Goal: Task Accomplishment & Management: Manage account settings

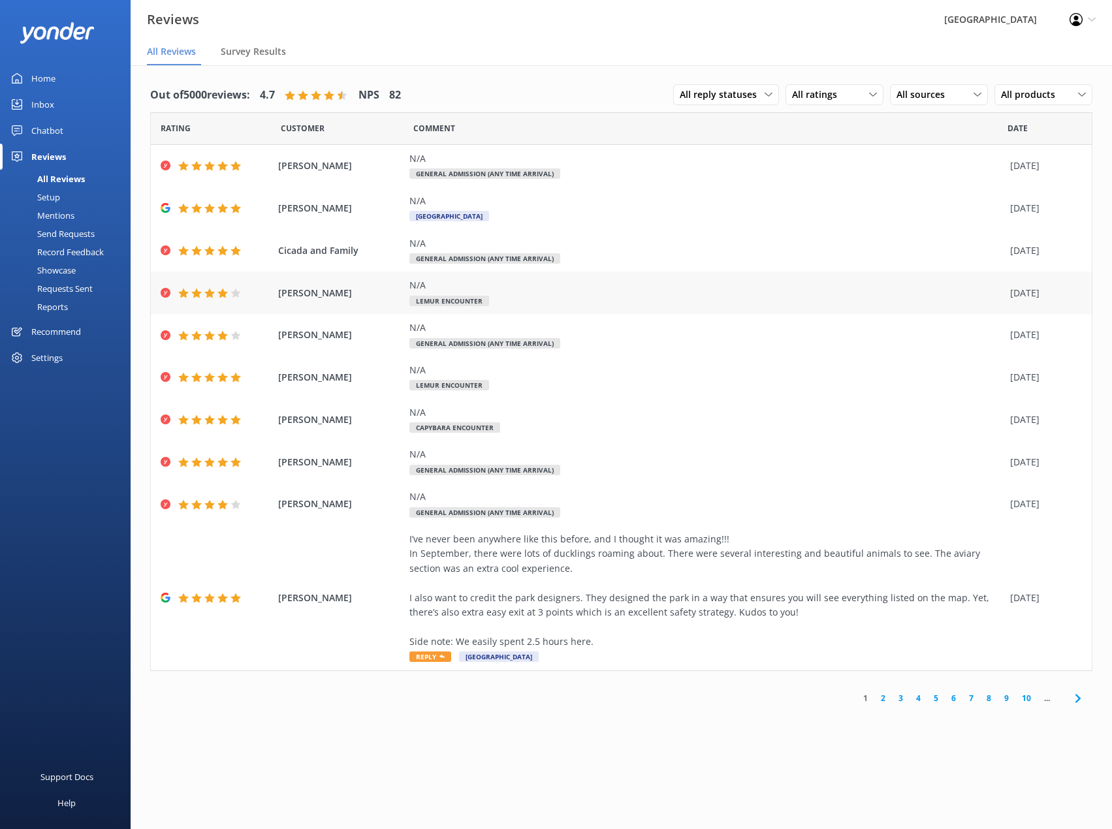
click at [215, 290] on div at bounding box center [210, 293] width 12 height 10
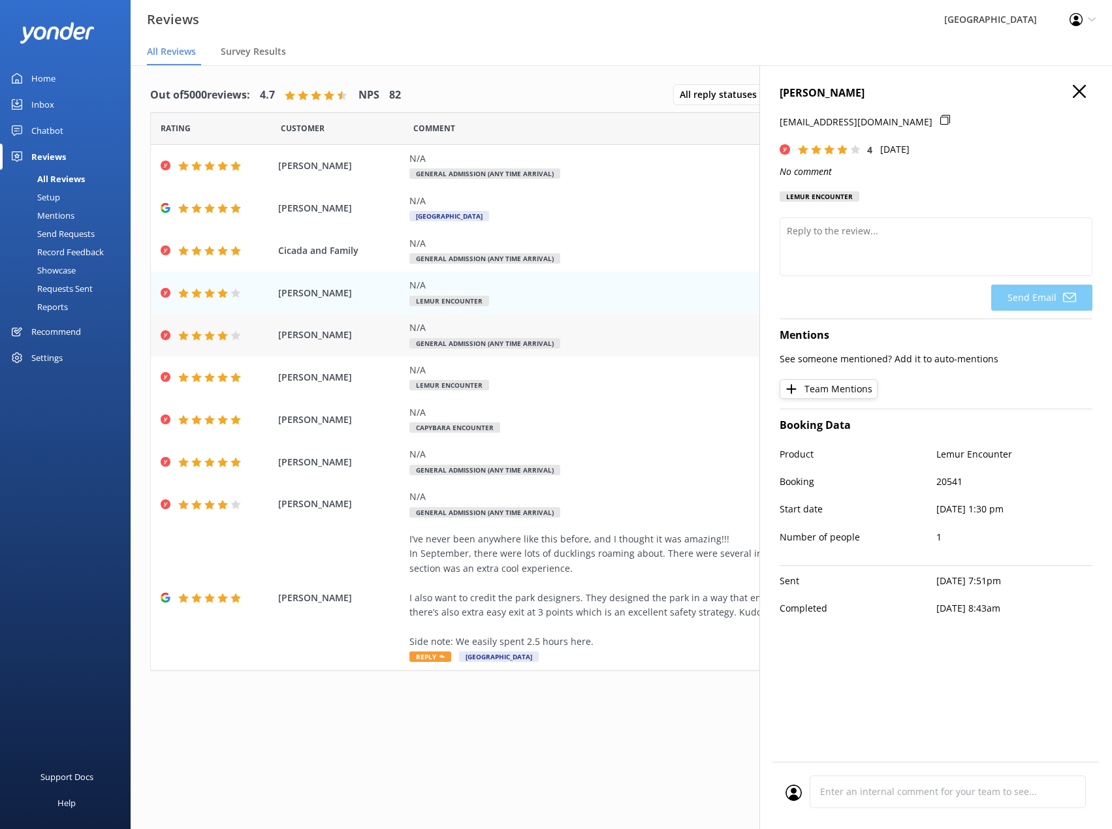
click at [219, 334] on icon at bounding box center [222, 335] width 10 height 10
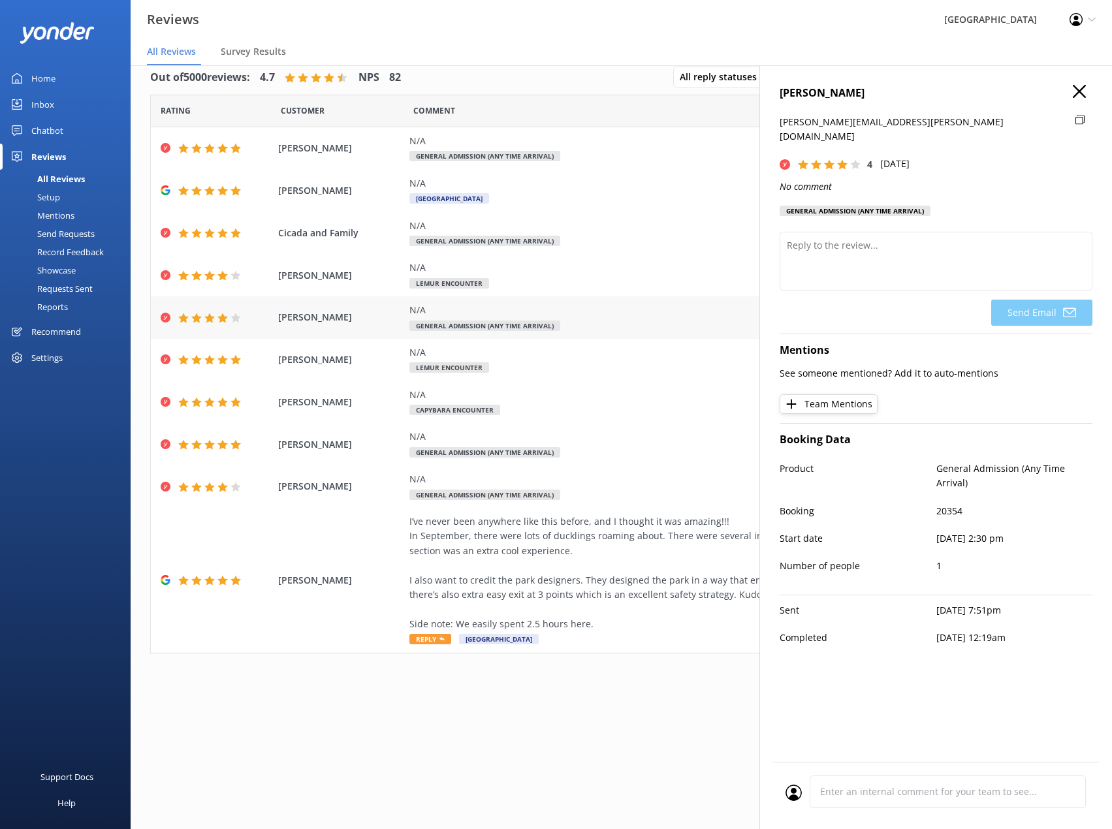
scroll to position [26, 0]
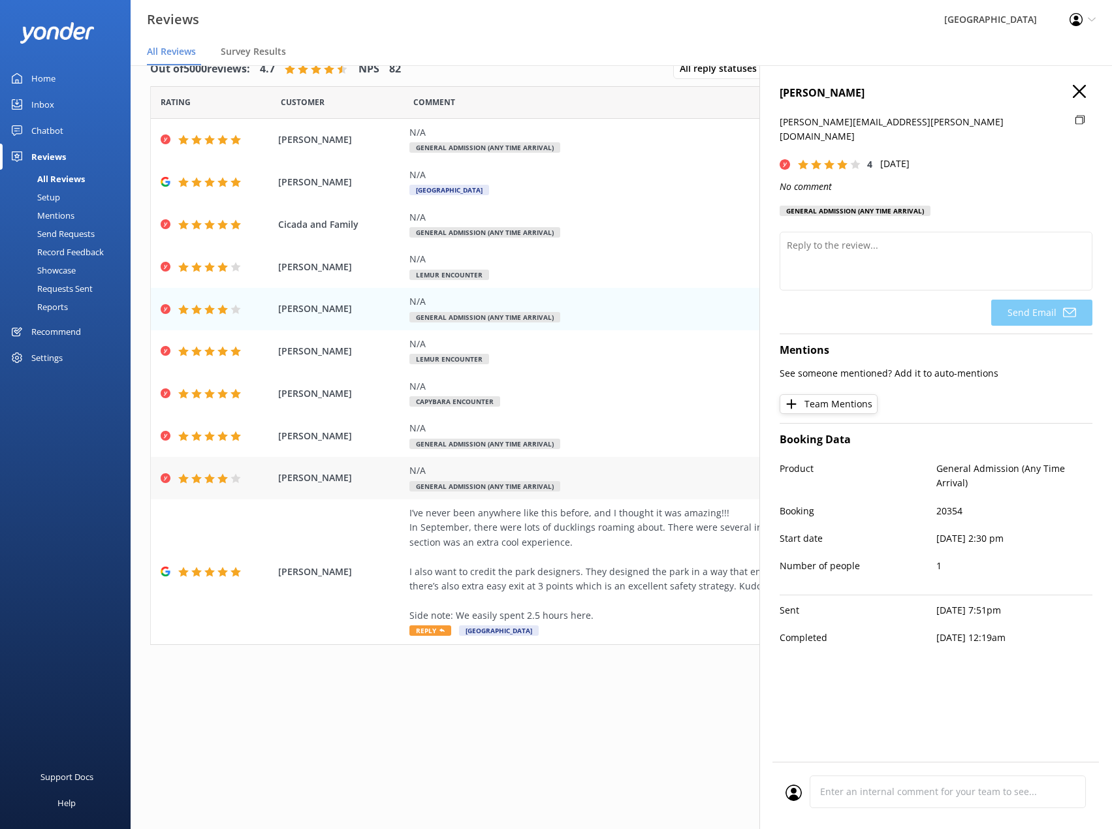
click at [229, 463] on div "Stephanie Hume N/A General Admission (Any Time Arrival) 28 Sep 2025" at bounding box center [621, 478] width 941 height 42
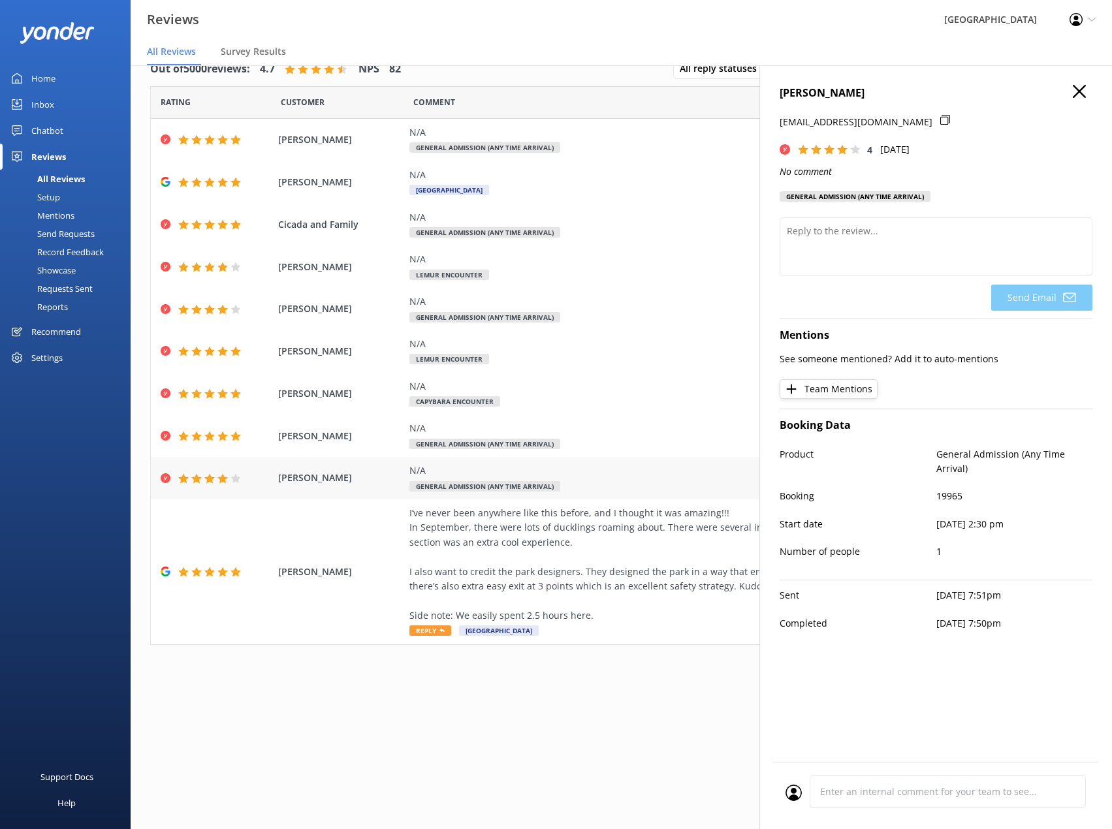
click at [198, 483] on icon at bounding box center [196, 478] width 10 height 10
click at [455, 522] on div "I’ve never been anywhere like this before, and I thought it was amazing!!! In S…" at bounding box center [706, 564] width 594 height 117
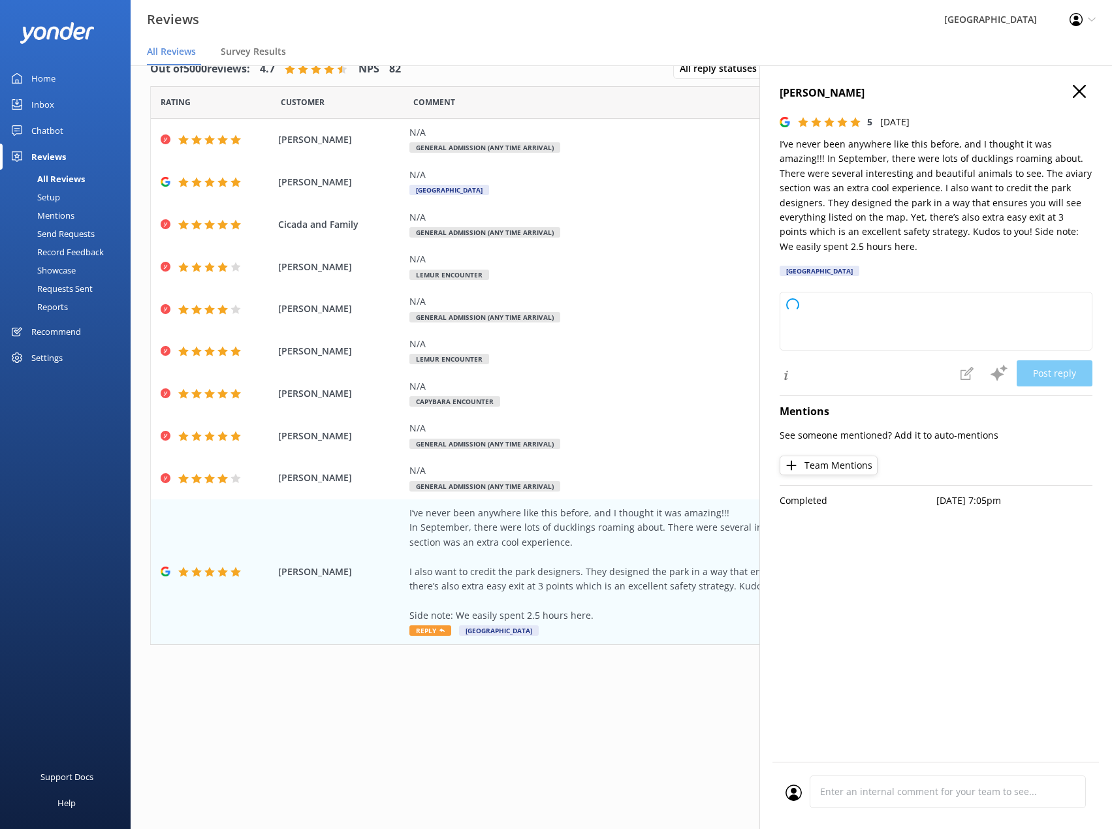
type textarea "Thank you so much for your wonderful review! We’re delighted you enjoyed your v…"
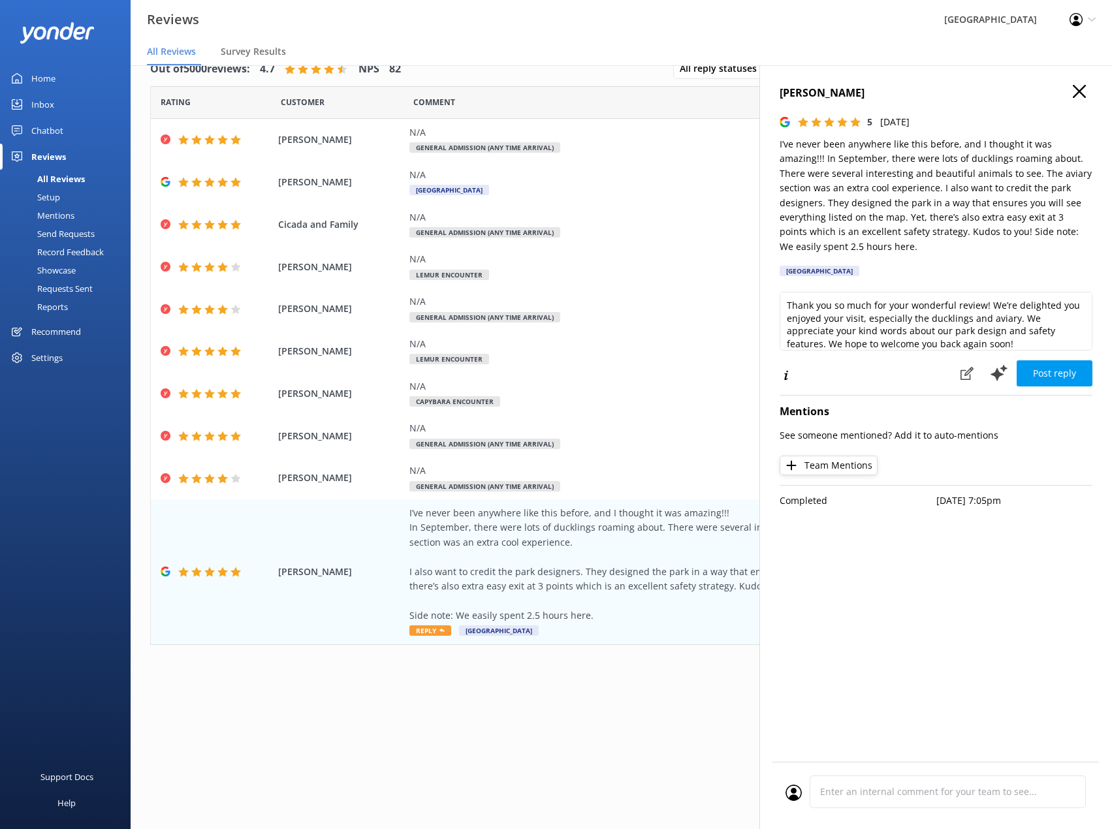
click at [1080, 89] on icon "button" at bounding box center [1078, 91] width 13 height 13
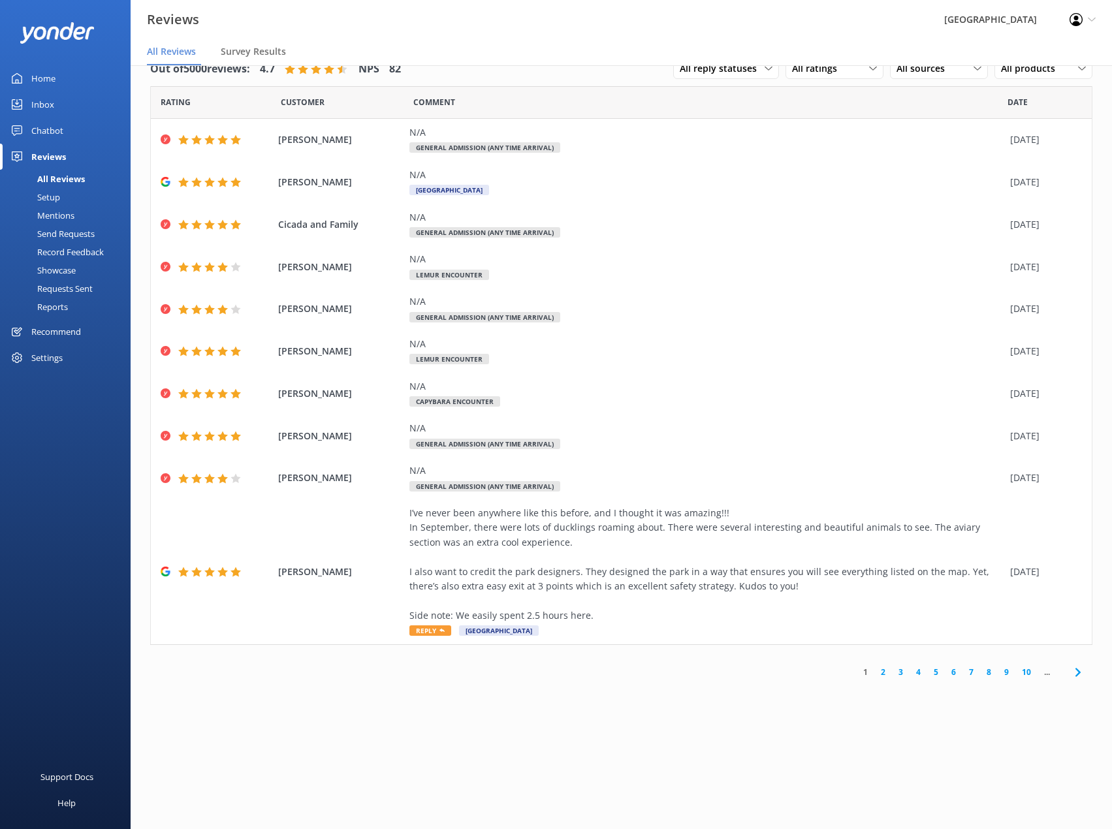
click at [882, 672] on link "2" at bounding box center [883, 672] width 18 height 12
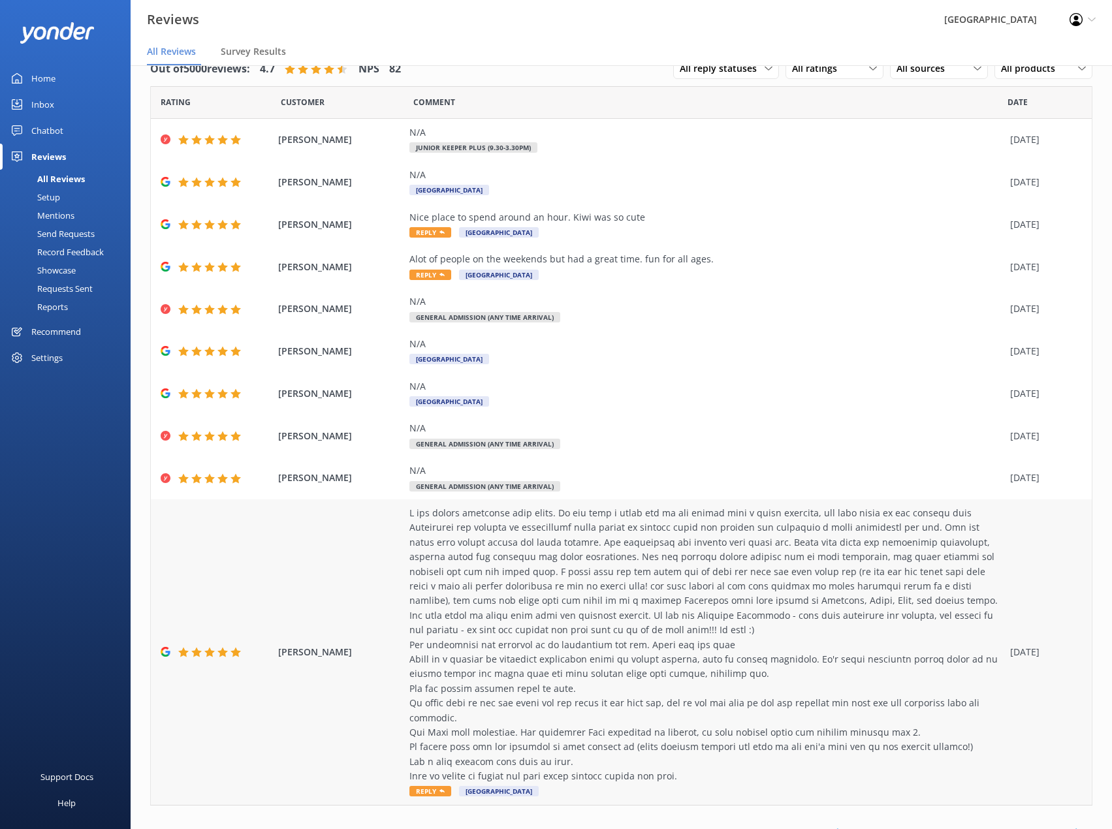
scroll to position [45, 0]
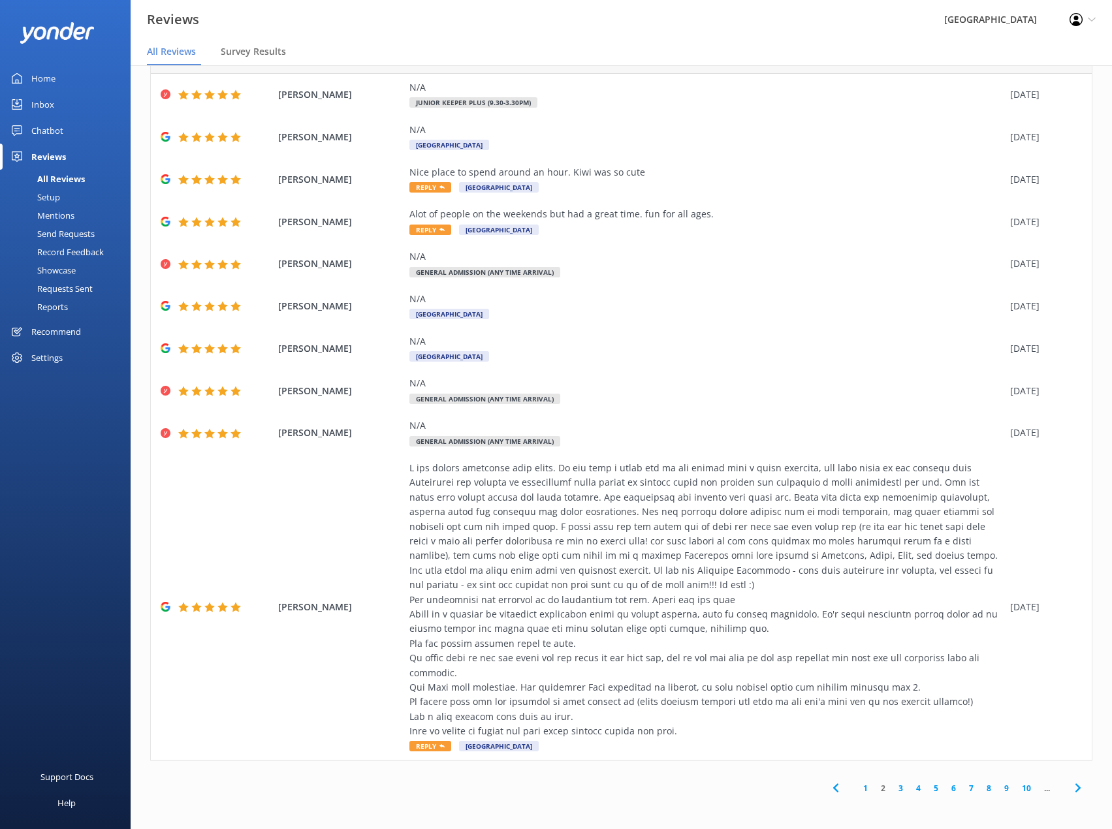
click at [894, 785] on link "3" at bounding box center [901, 788] width 18 height 12
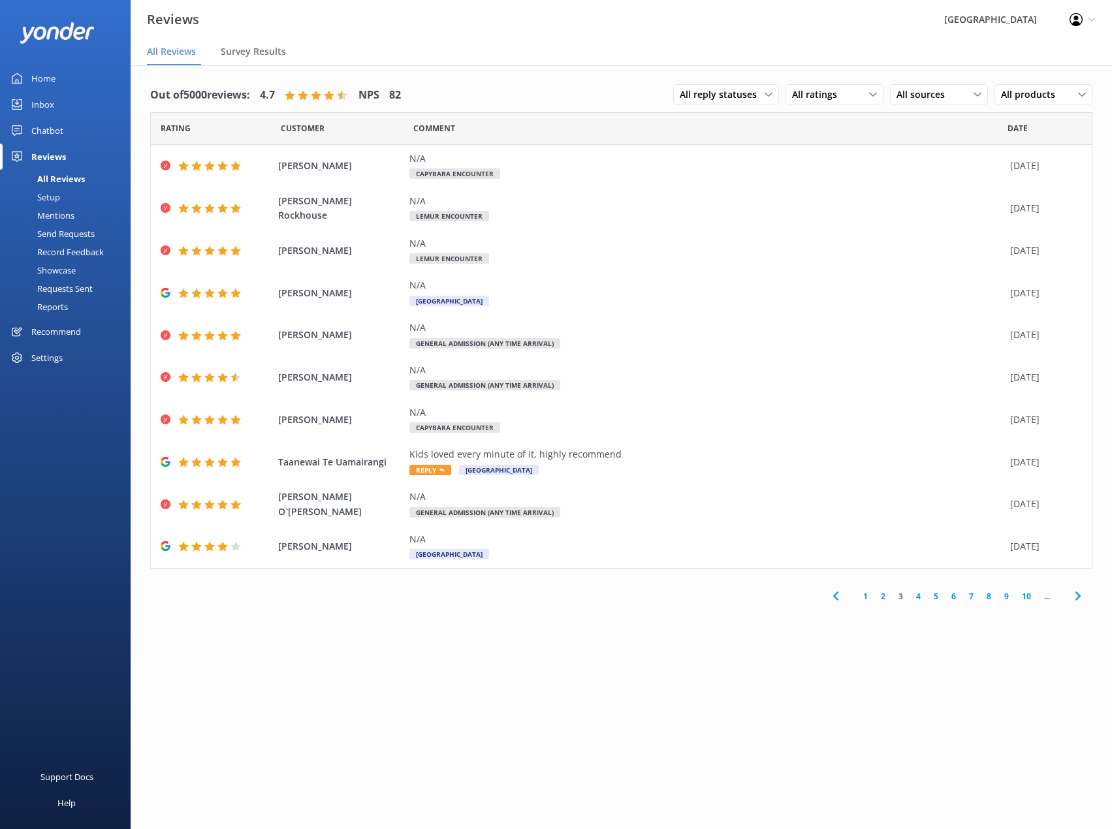
click at [918, 597] on link "4" at bounding box center [918, 596] width 18 height 12
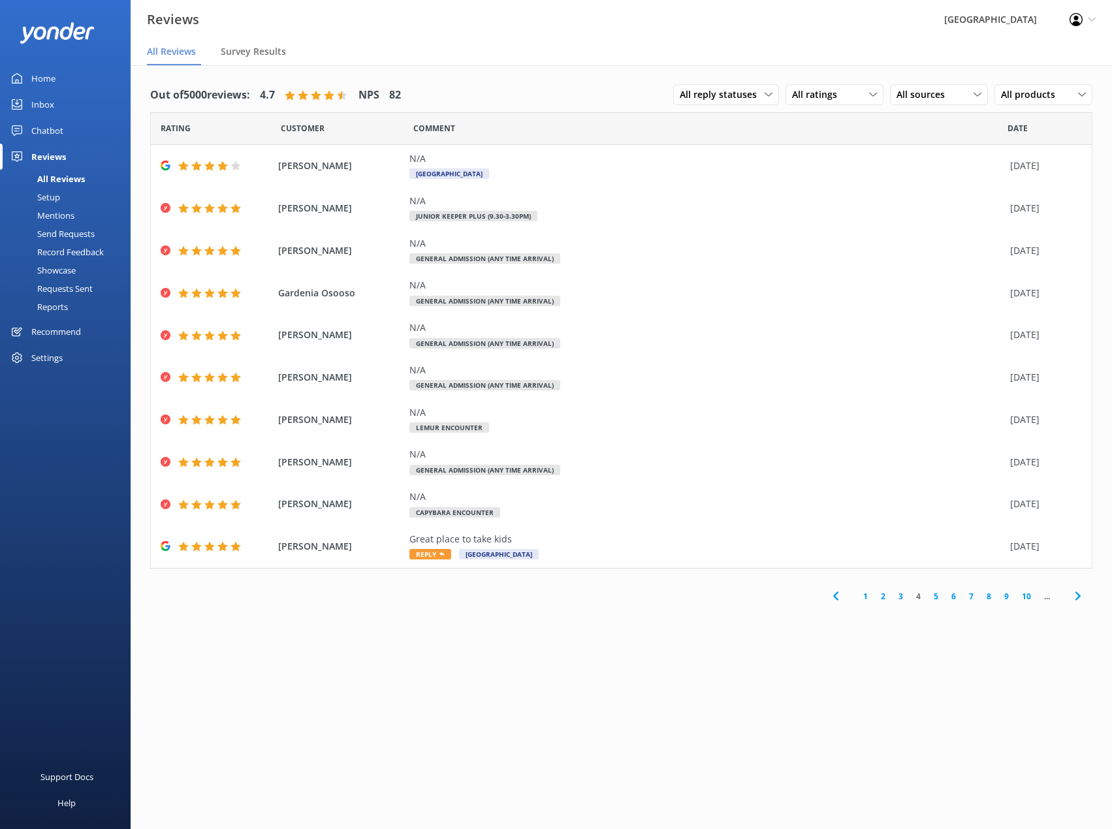
click at [933, 592] on link "5" at bounding box center [936, 596] width 18 height 12
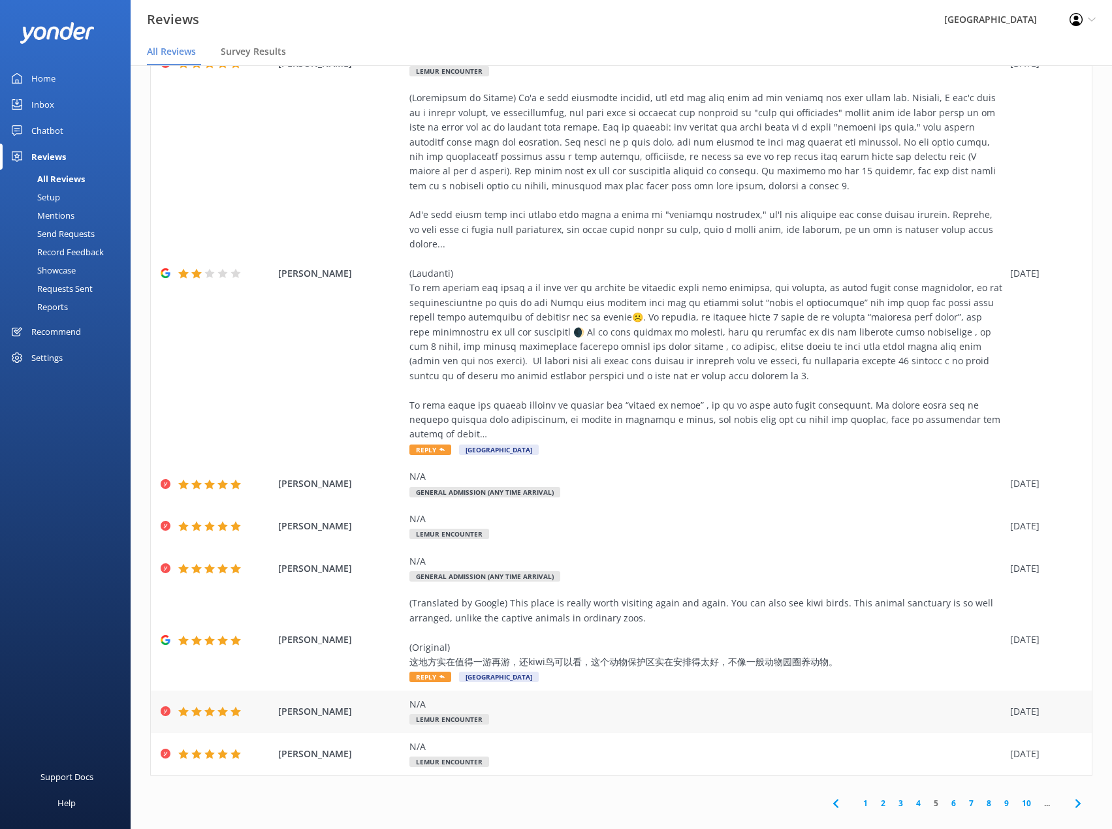
scroll to position [26, 0]
click at [944, 796] on link "6" at bounding box center [953, 802] width 18 height 12
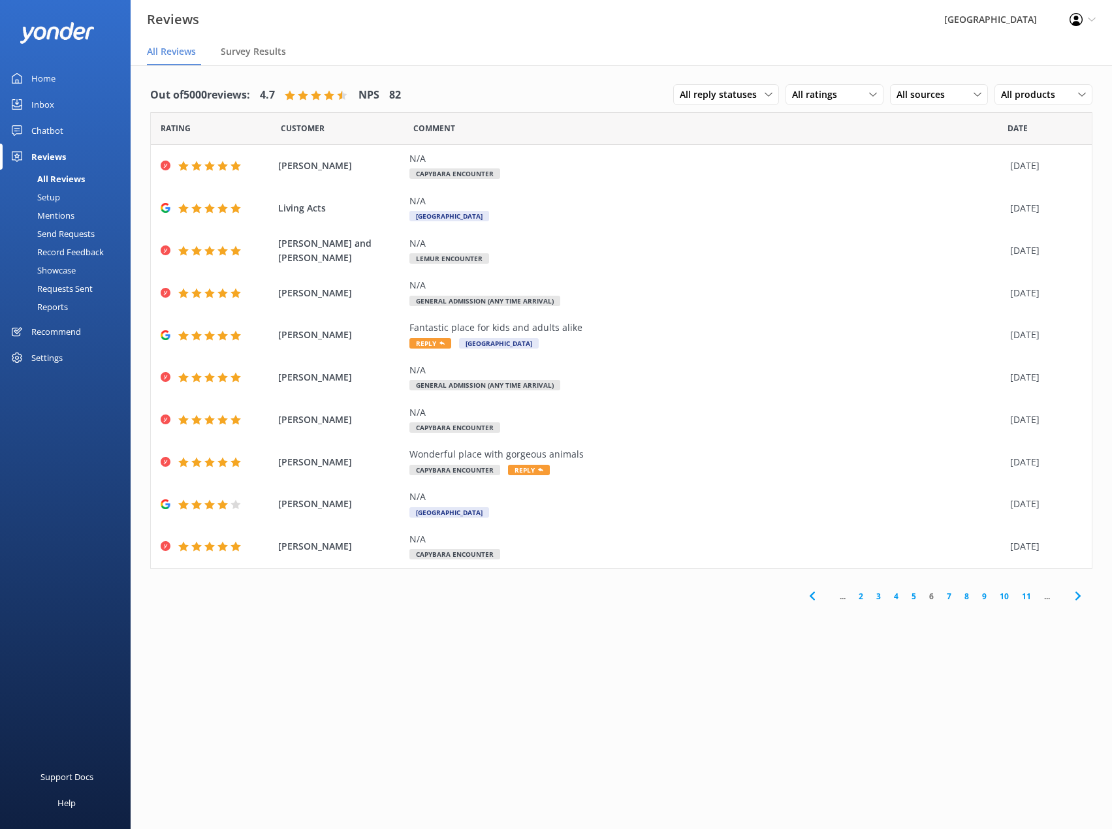
click at [954, 594] on link "7" at bounding box center [949, 596] width 18 height 12
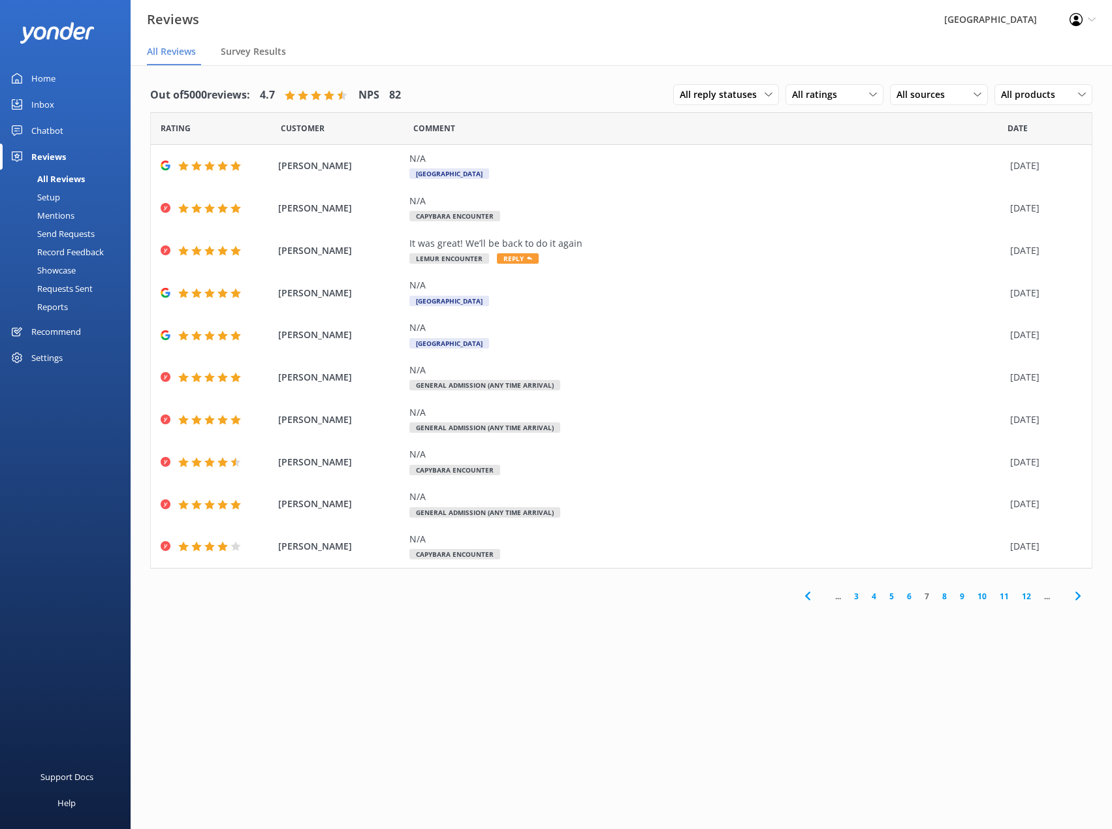
click at [946, 592] on link "8" at bounding box center [944, 596] width 18 height 12
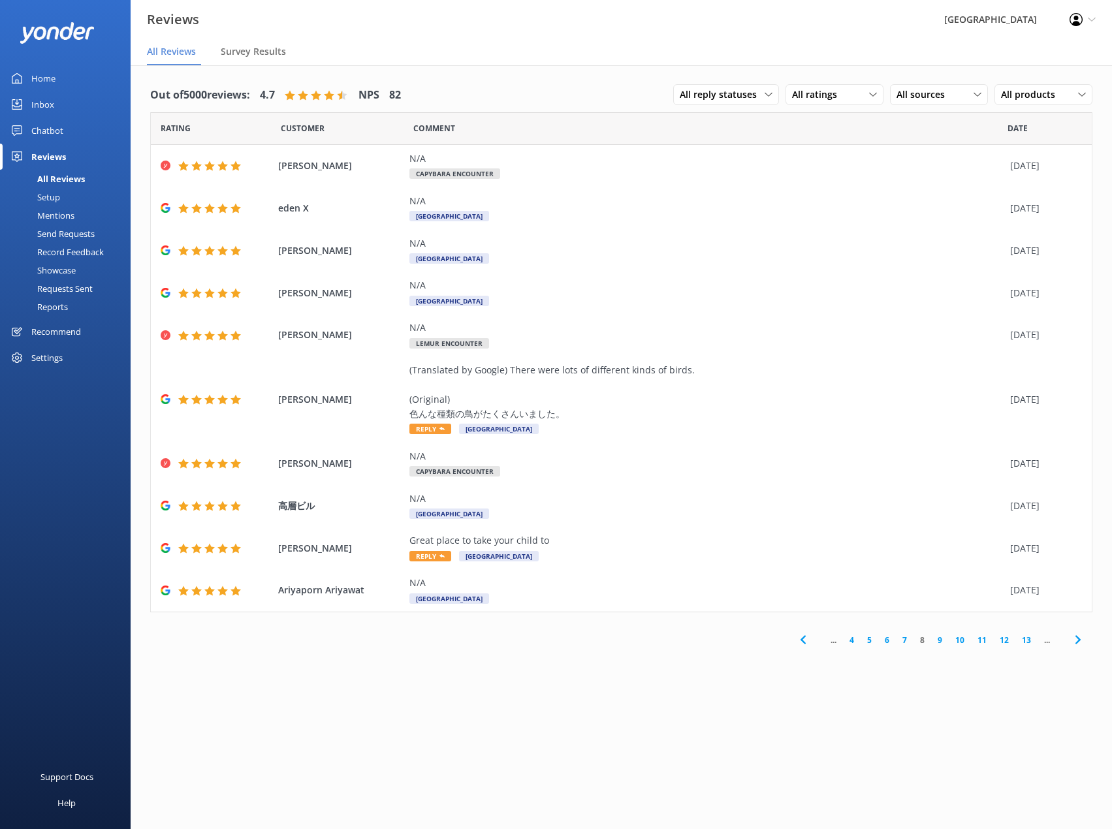
click at [937, 640] on link "9" at bounding box center [940, 640] width 18 height 12
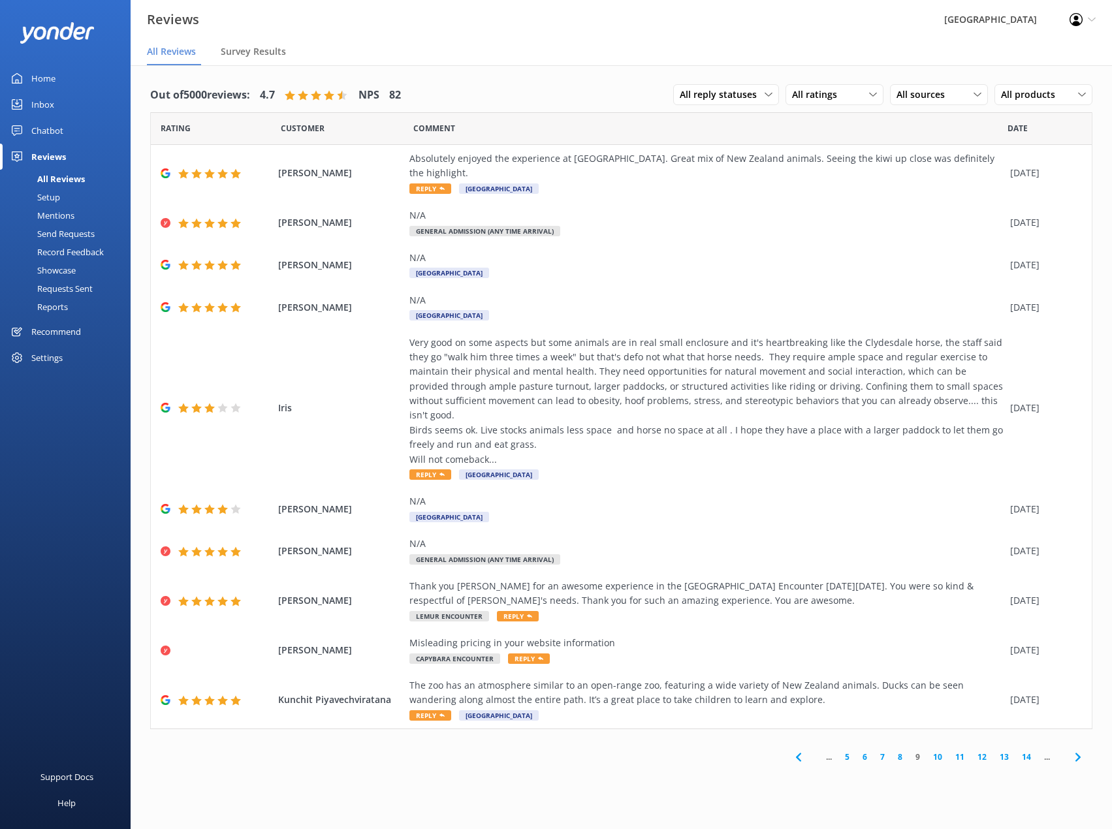
click at [937, 751] on link "10" at bounding box center [937, 757] width 22 height 12
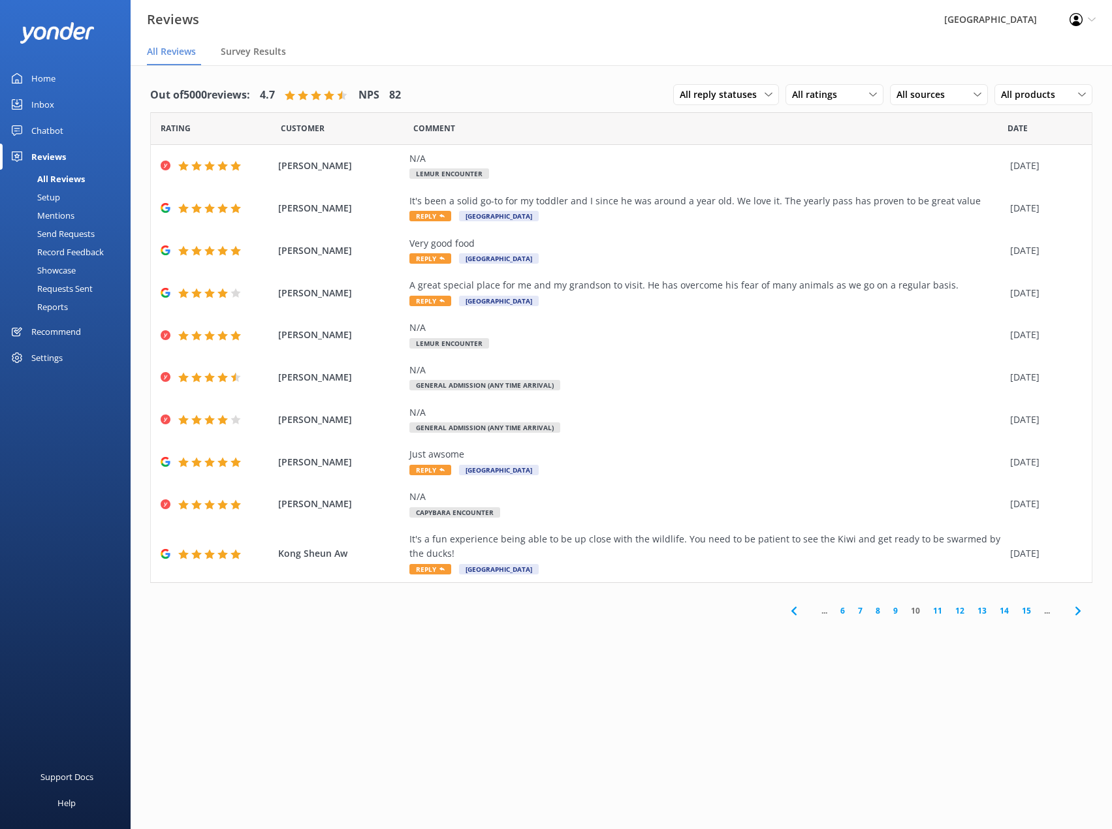
click at [936, 614] on link "11" at bounding box center [937, 610] width 22 height 12
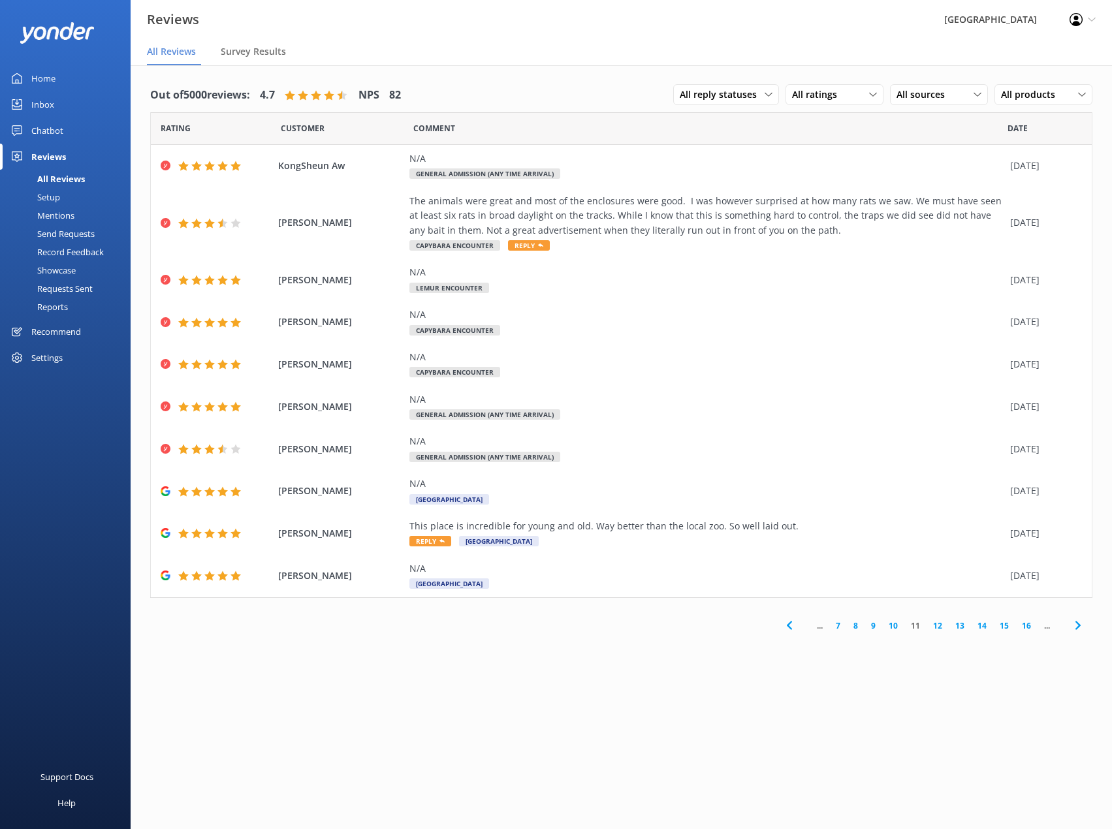
click at [935, 627] on link "12" at bounding box center [937, 625] width 22 height 12
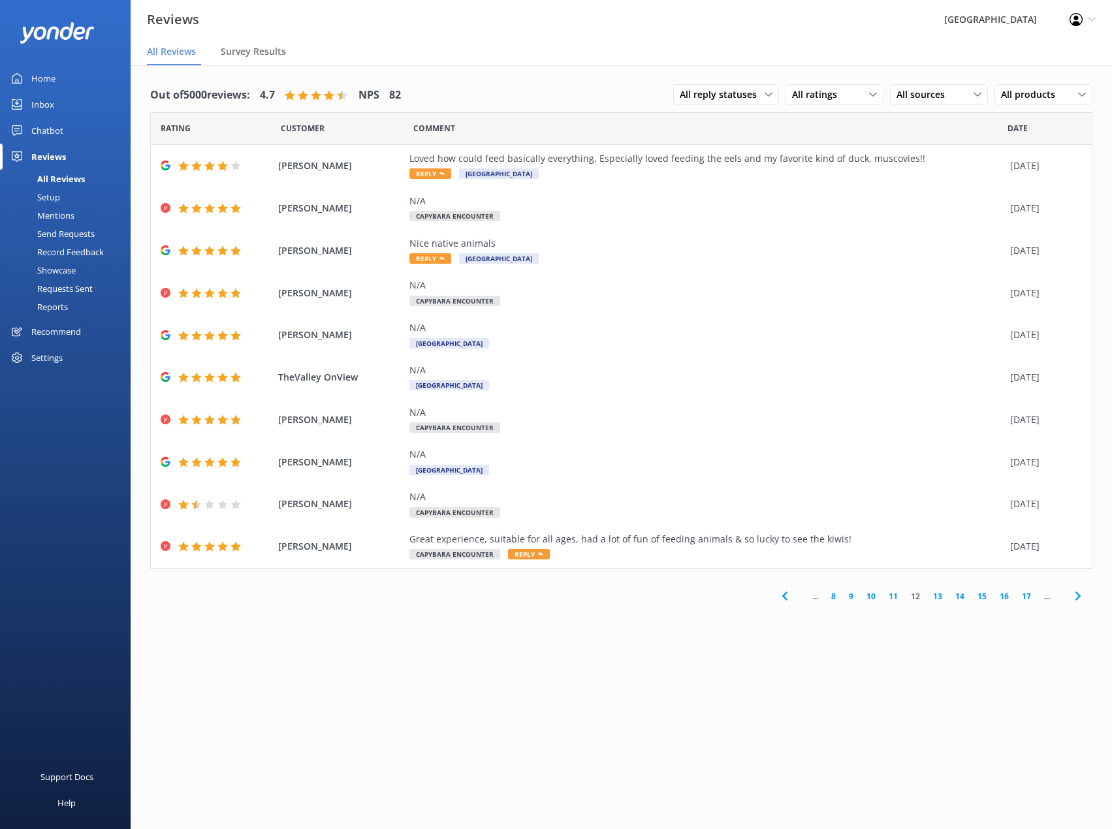
click at [937, 595] on link "13" at bounding box center [937, 596] width 22 height 12
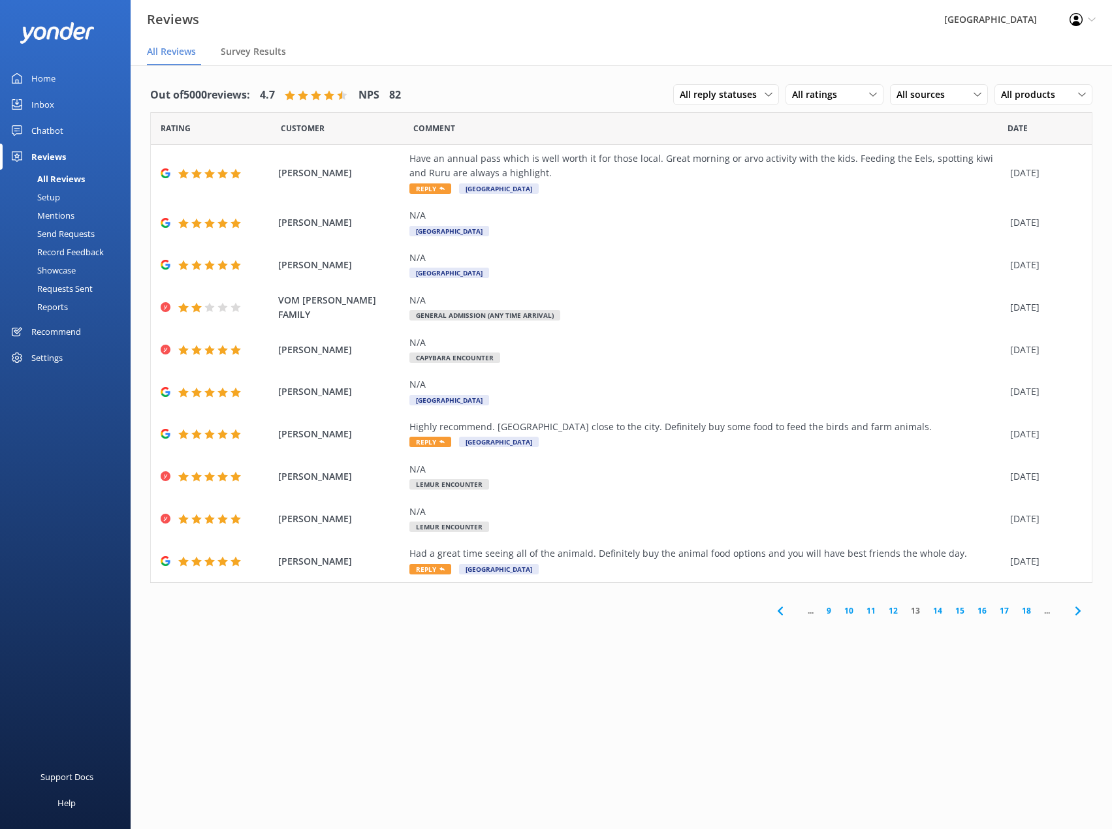
click at [939, 611] on link "14" at bounding box center [937, 610] width 22 height 12
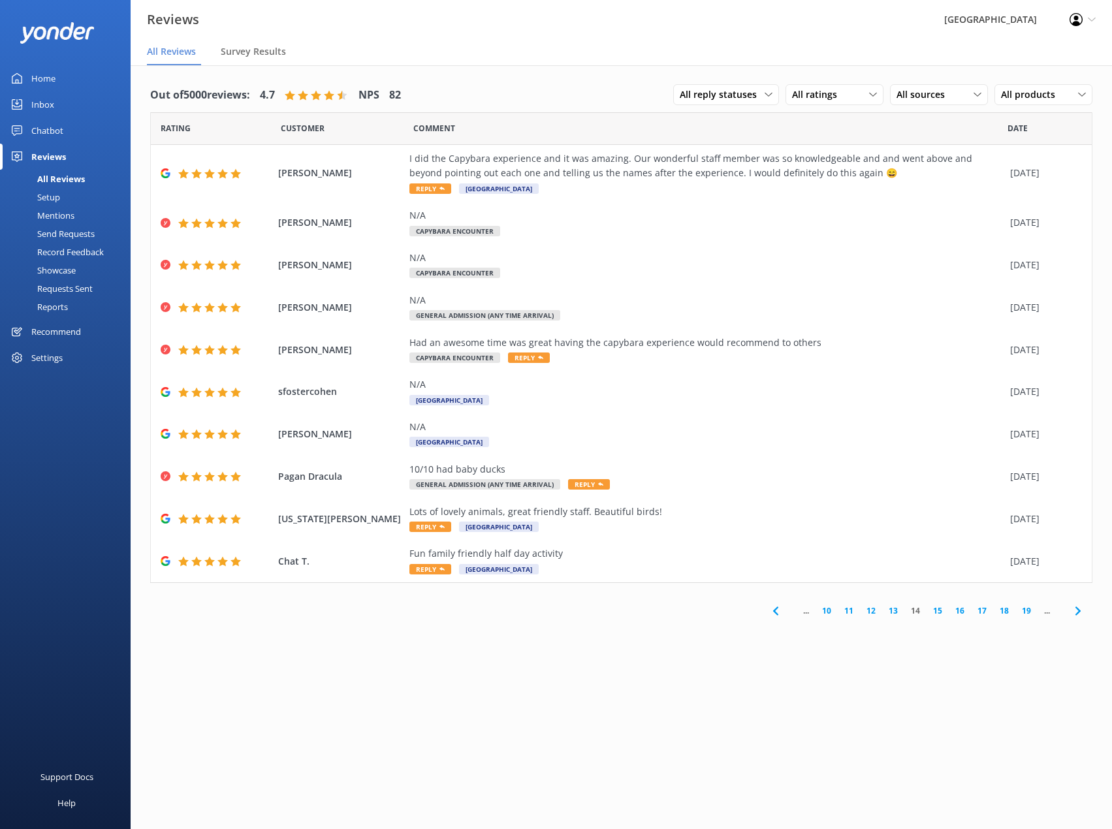
click at [935, 610] on link "15" at bounding box center [937, 610] width 22 height 12
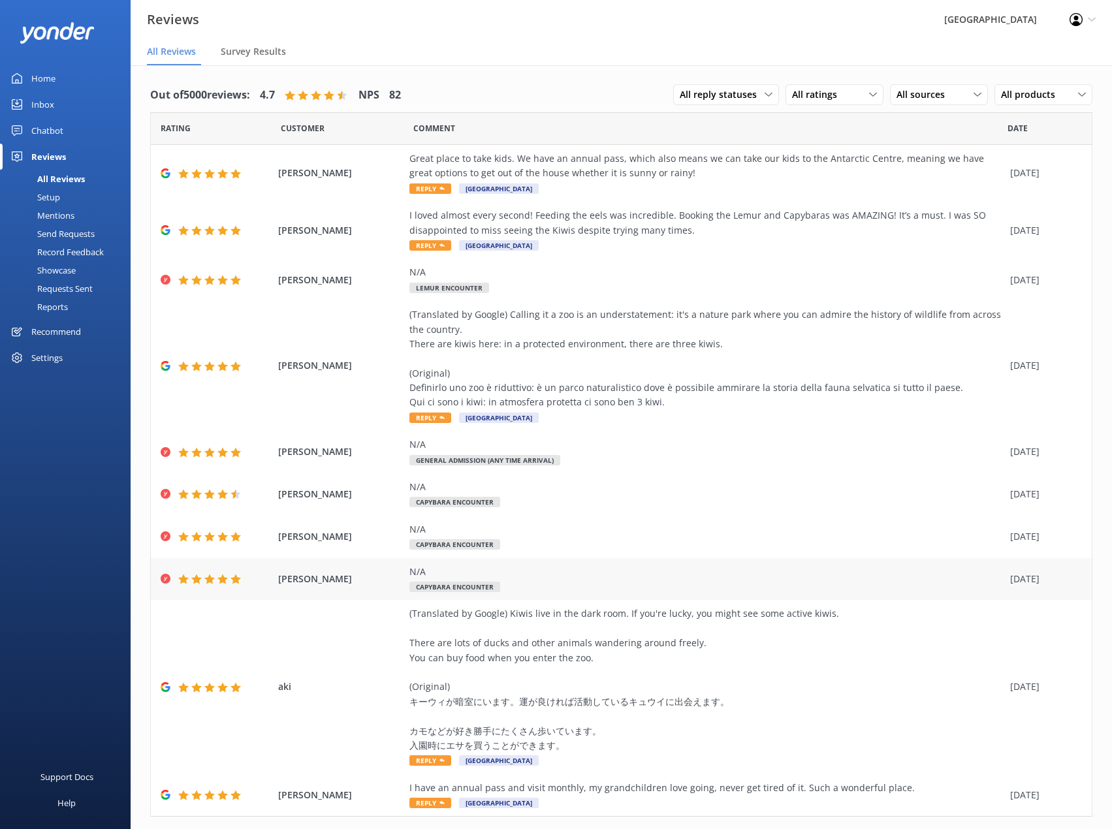
scroll to position [30, 0]
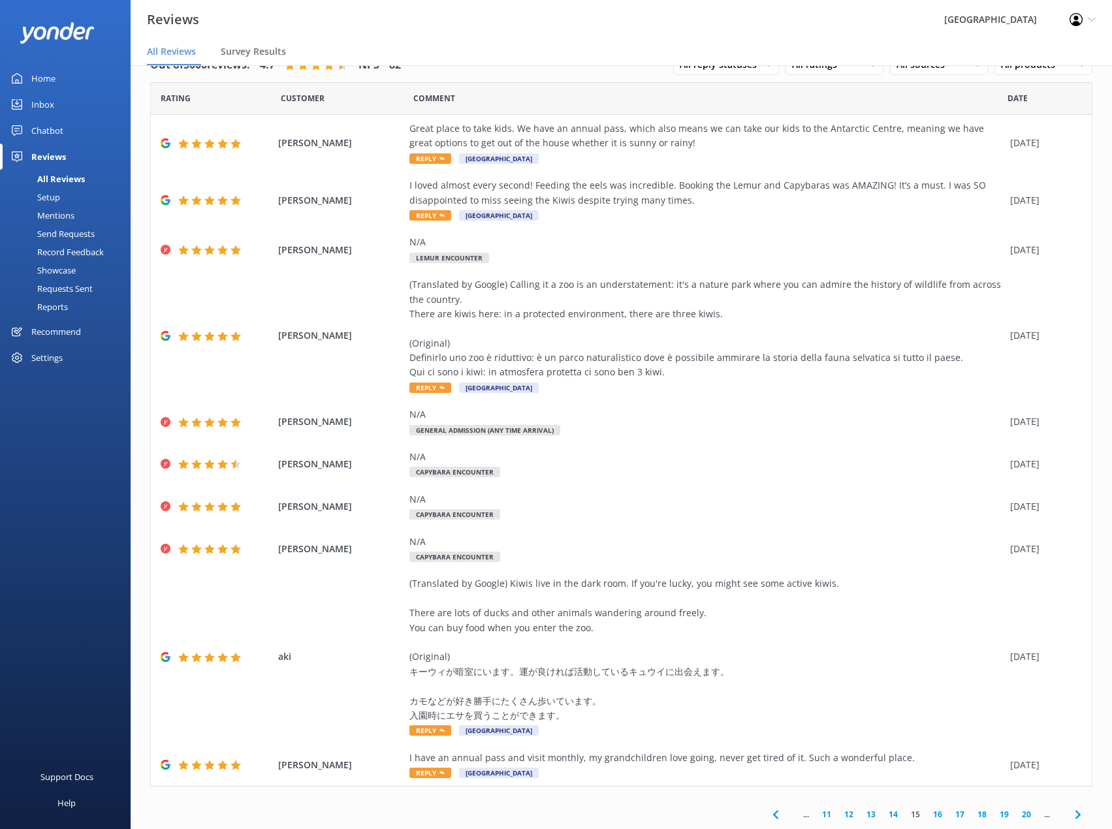
click at [931, 813] on link "16" at bounding box center [937, 814] width 22 height 12
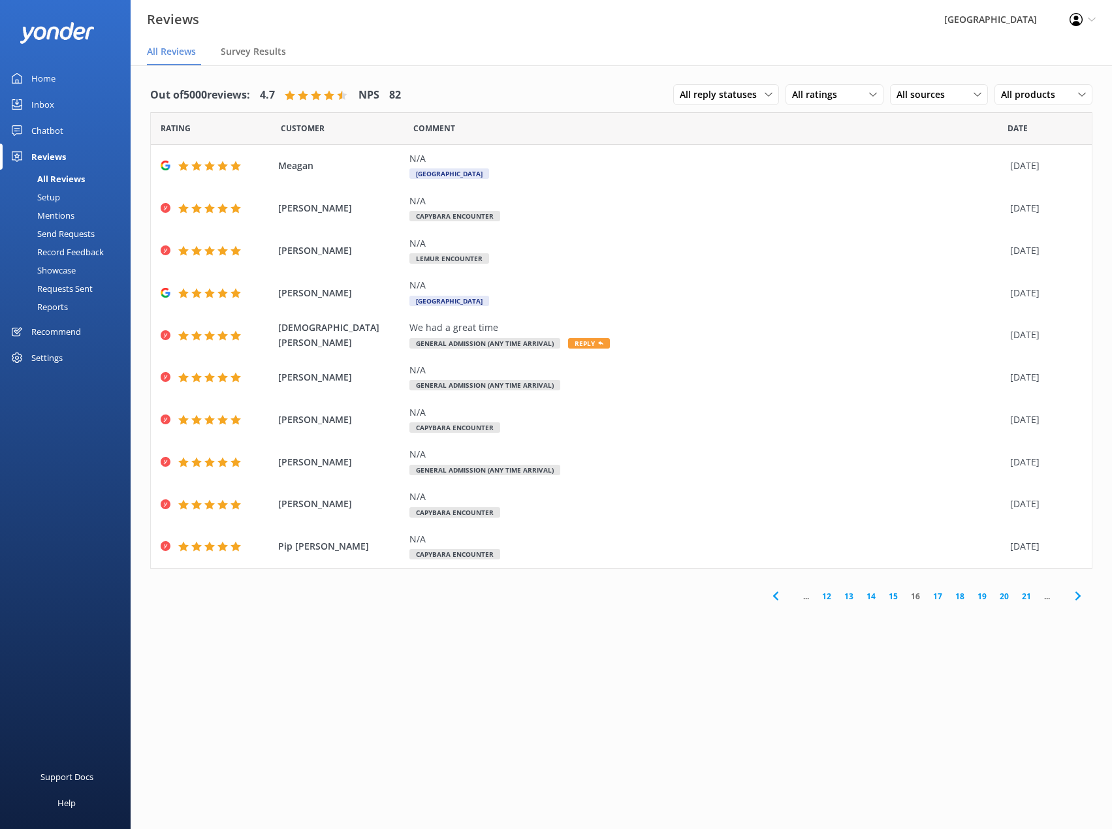
click at [937, 596] on link "17" at bounding box center [937, 596] width 22 height 12
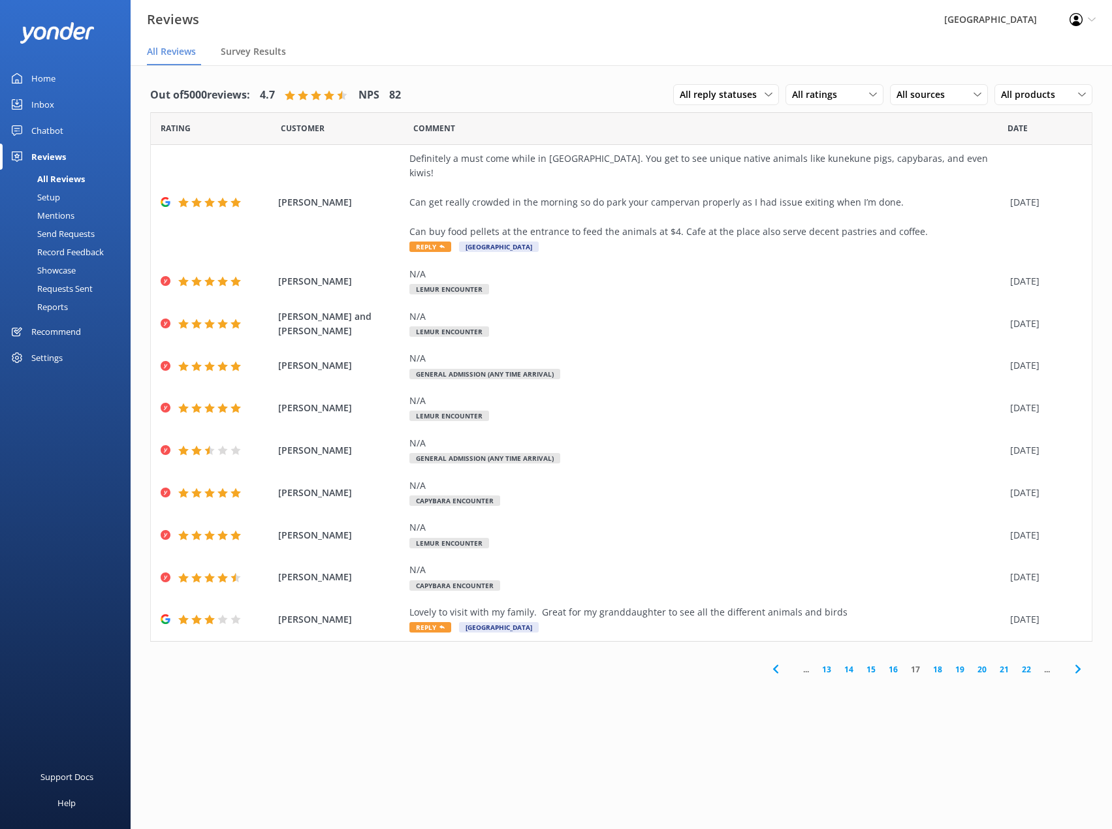
click at [582, 689] on div "Out of 5000 reviews: 4.7 NPS 82 All reply statuses All reply statuses Needs a r…" at bounding box center [621, 460] width 981 height 790
click at [938, 663] on link "18" at bounding box center [937, 669] width 22 height 12
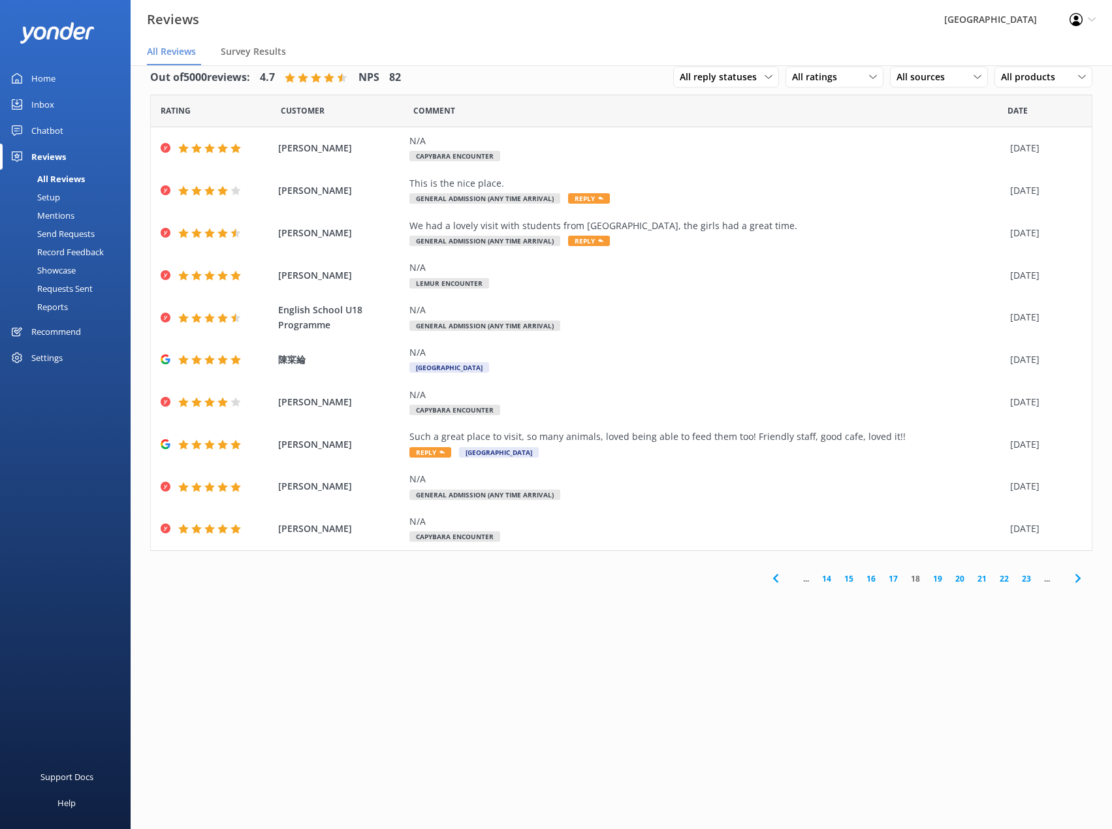
scroll to position [26, 0]
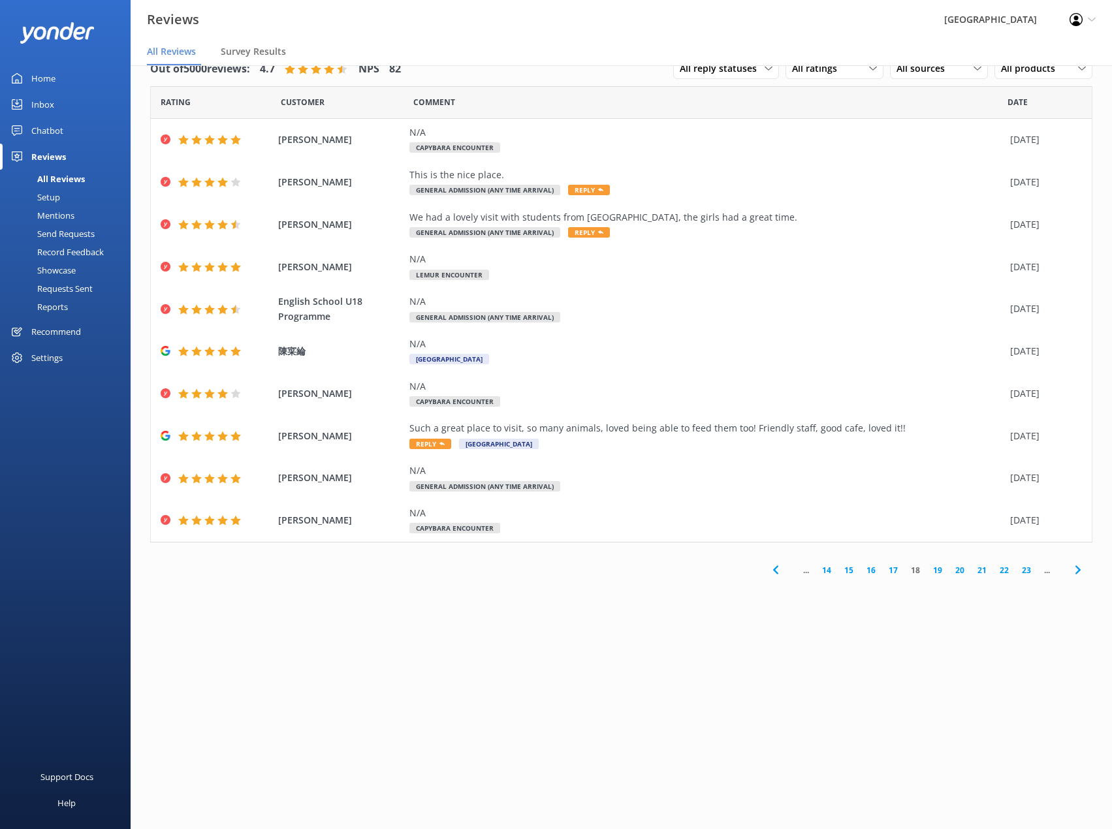
click at [937, 572] on link "19" at bounding box center [937, 570] width 22 height 12
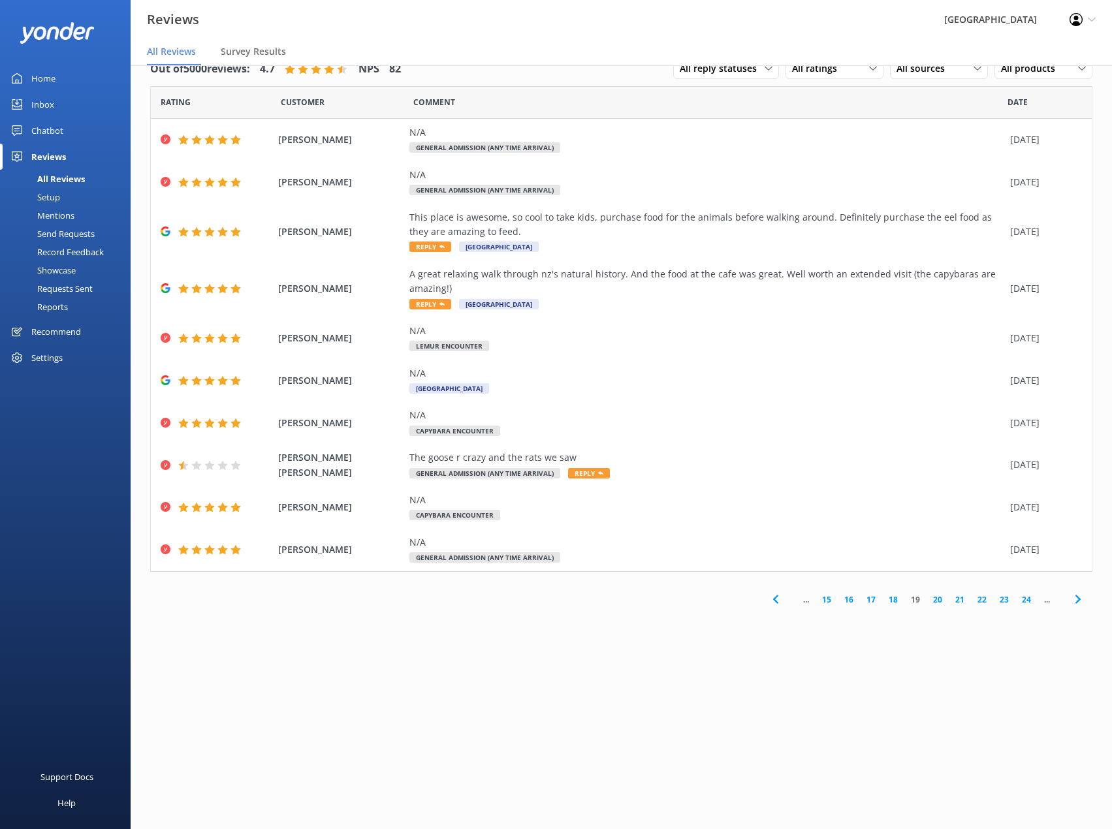
click at [937, 600] on link "20" at bounding box center [937, 599] width 22 height 12
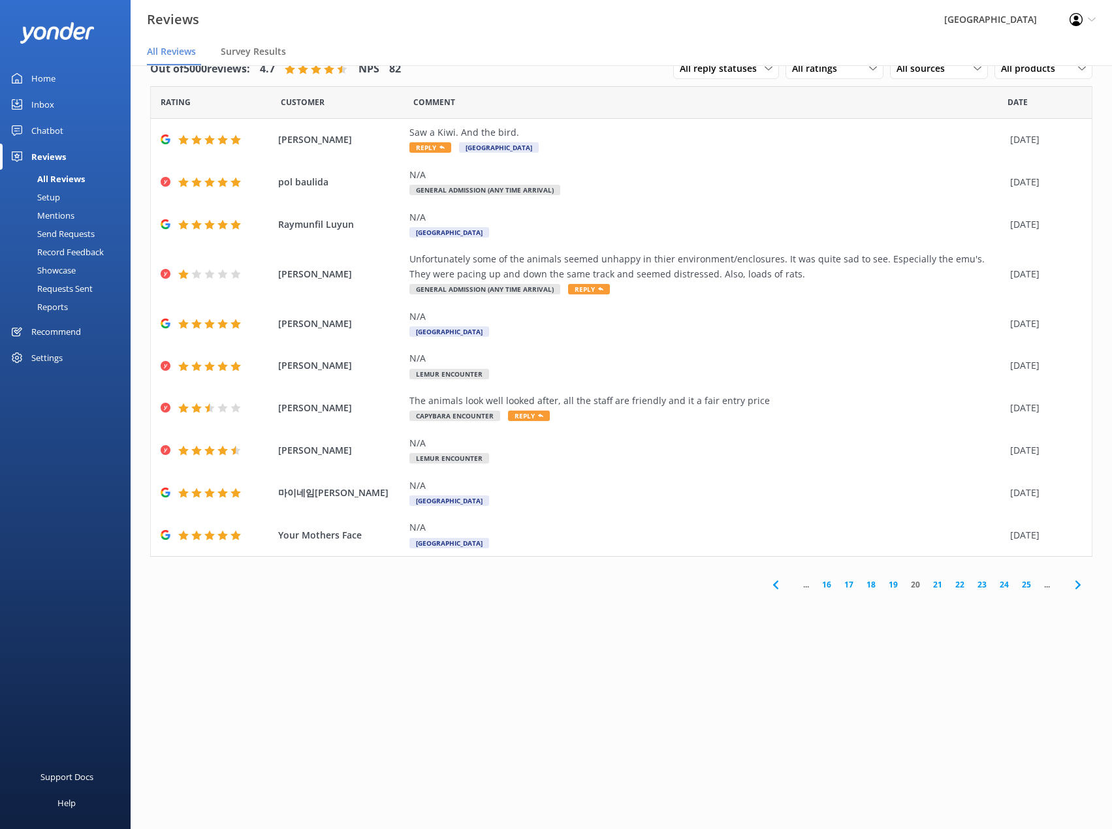
click at [933, 586] on link "21" at bounding box center [937, 584] width 22 height 12
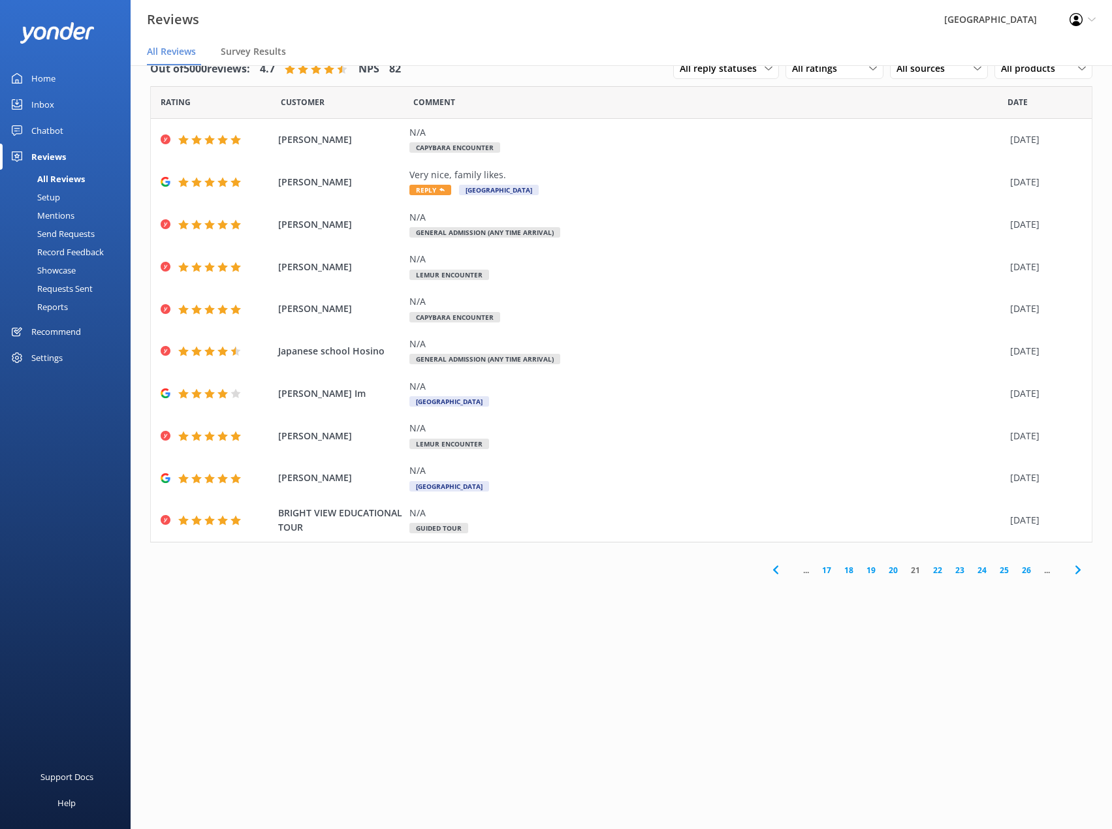
click at [935, 573] on link "22" at bounding box center [937, 570] width 22 height 12
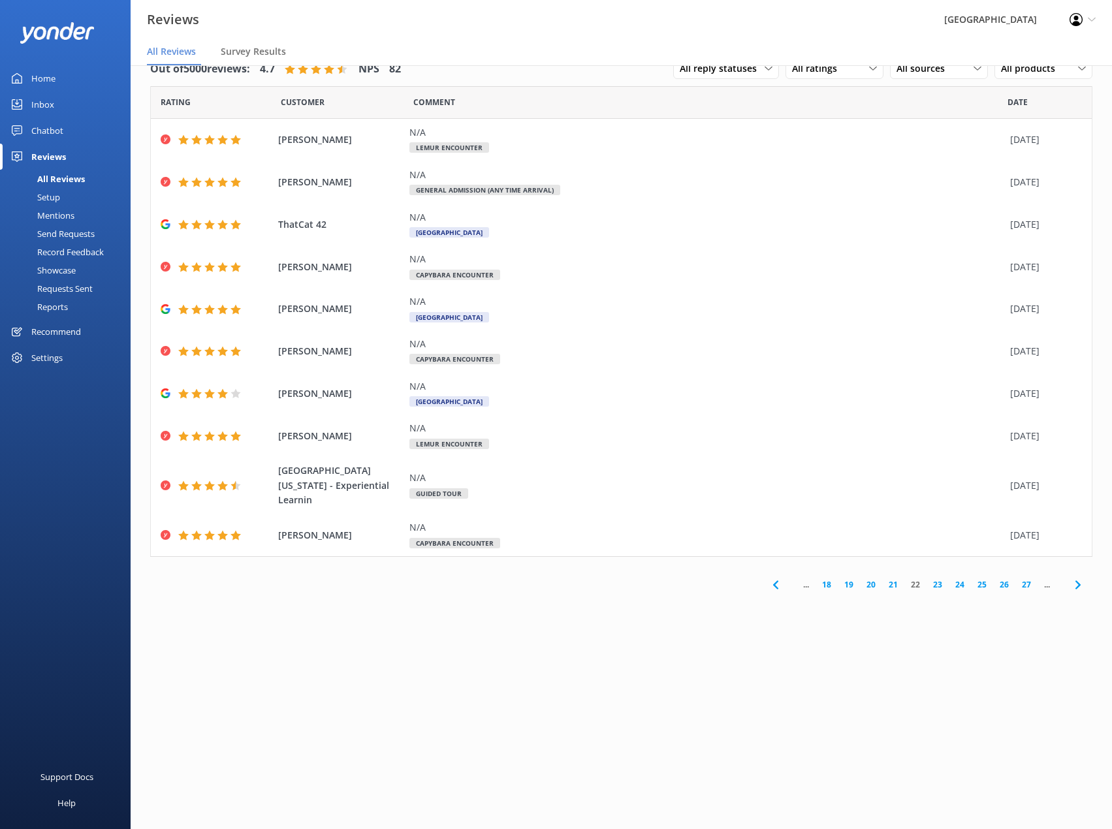
click at [934, 578] on link "23" at bounding box center [937, 584] width 22 height 12
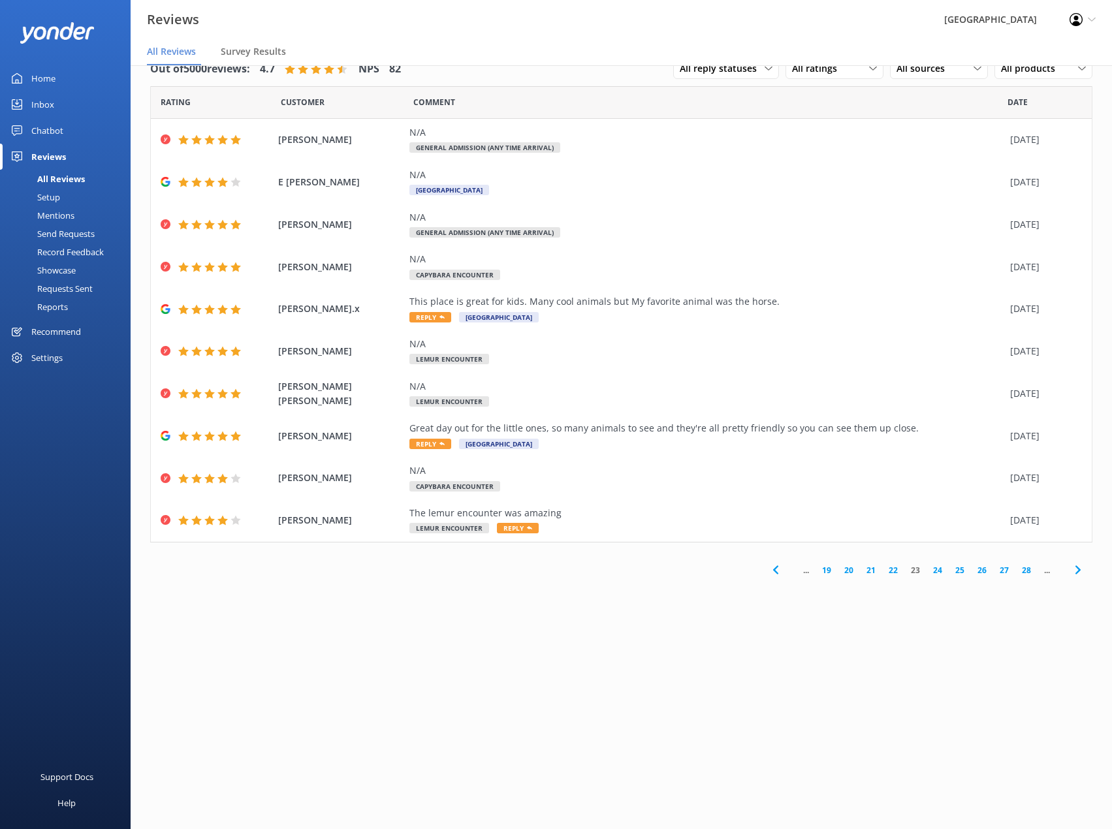
click at [939, 570] on link "24" at bounding box center [937, 570] width 22 height 12
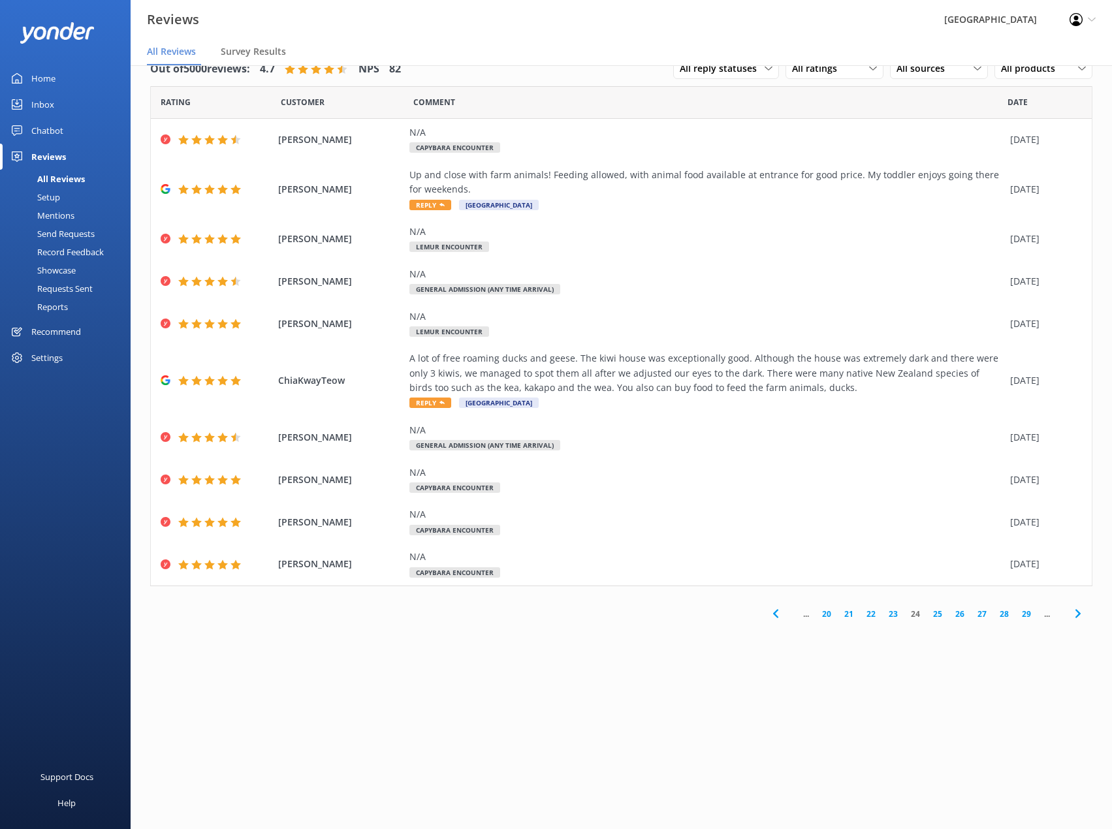
click at [933, 614] on link "25" at bounding box center [937, 614] width 22 height 12
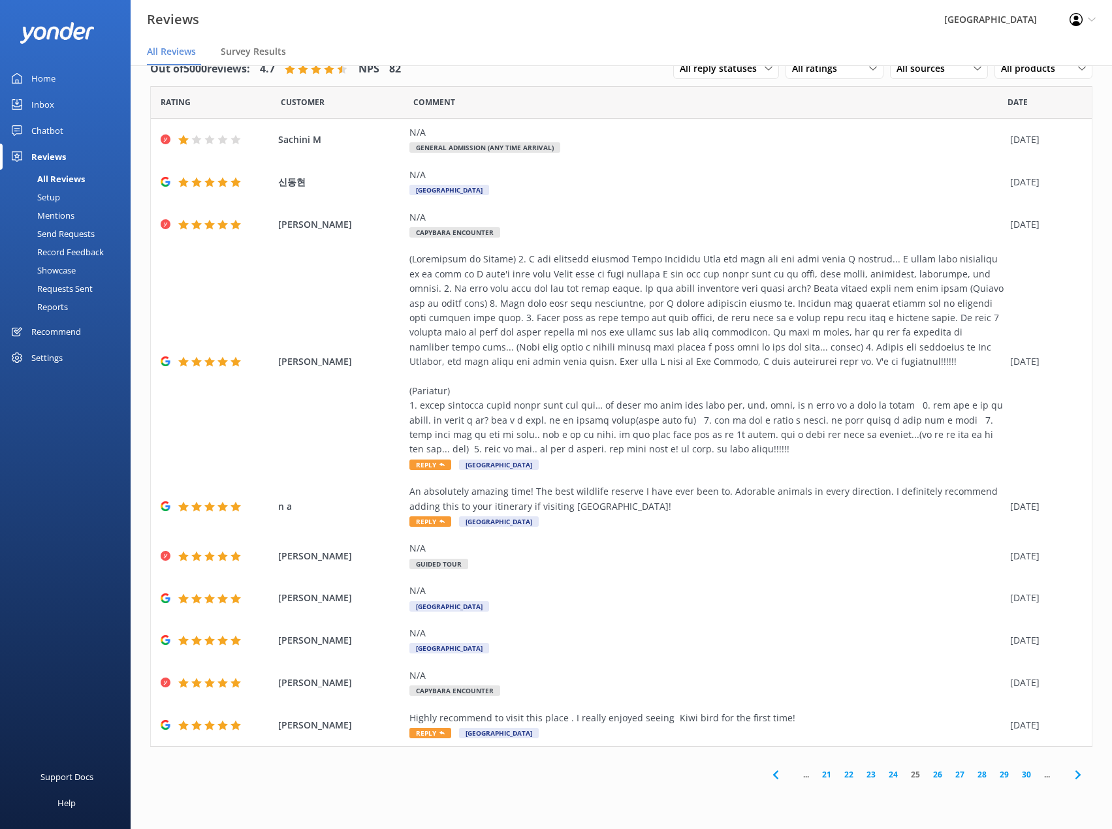
click at [926, 781] on link "26" at bounding box center [937, 774] width 22 height 12
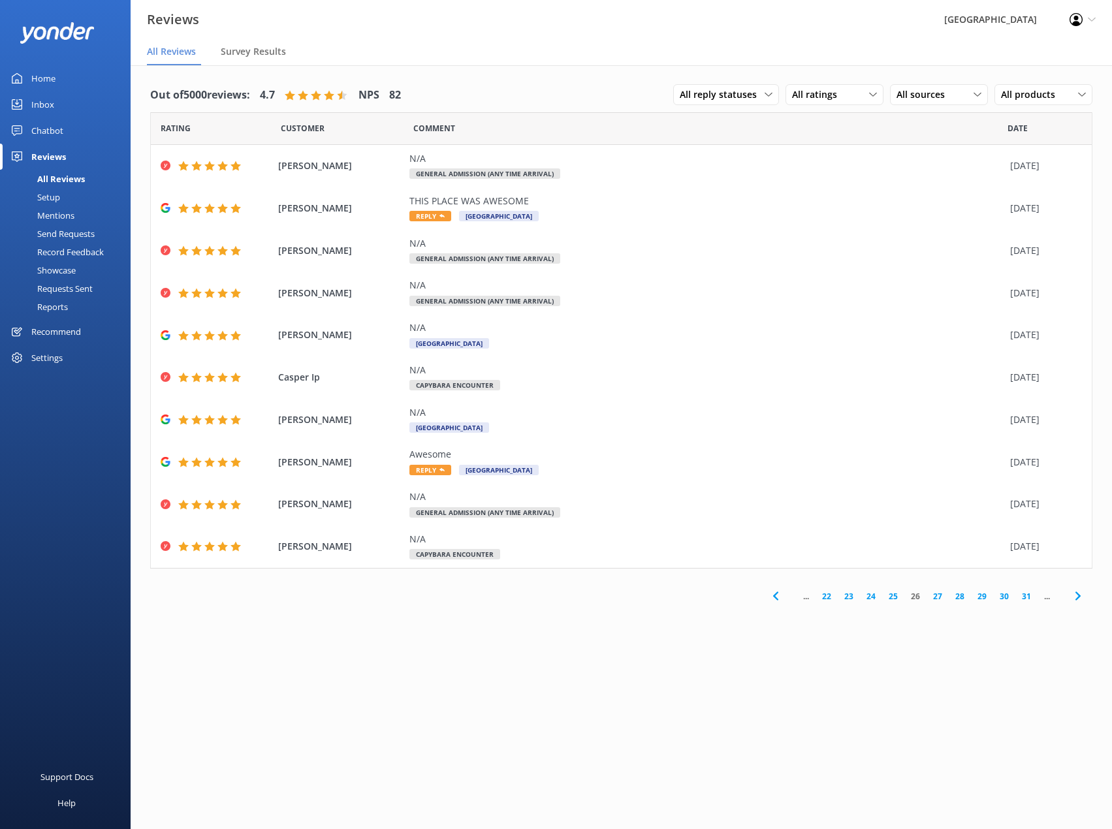
click at [937, 594] on link "27" at bounding box center [937, 596] width 22 height 12
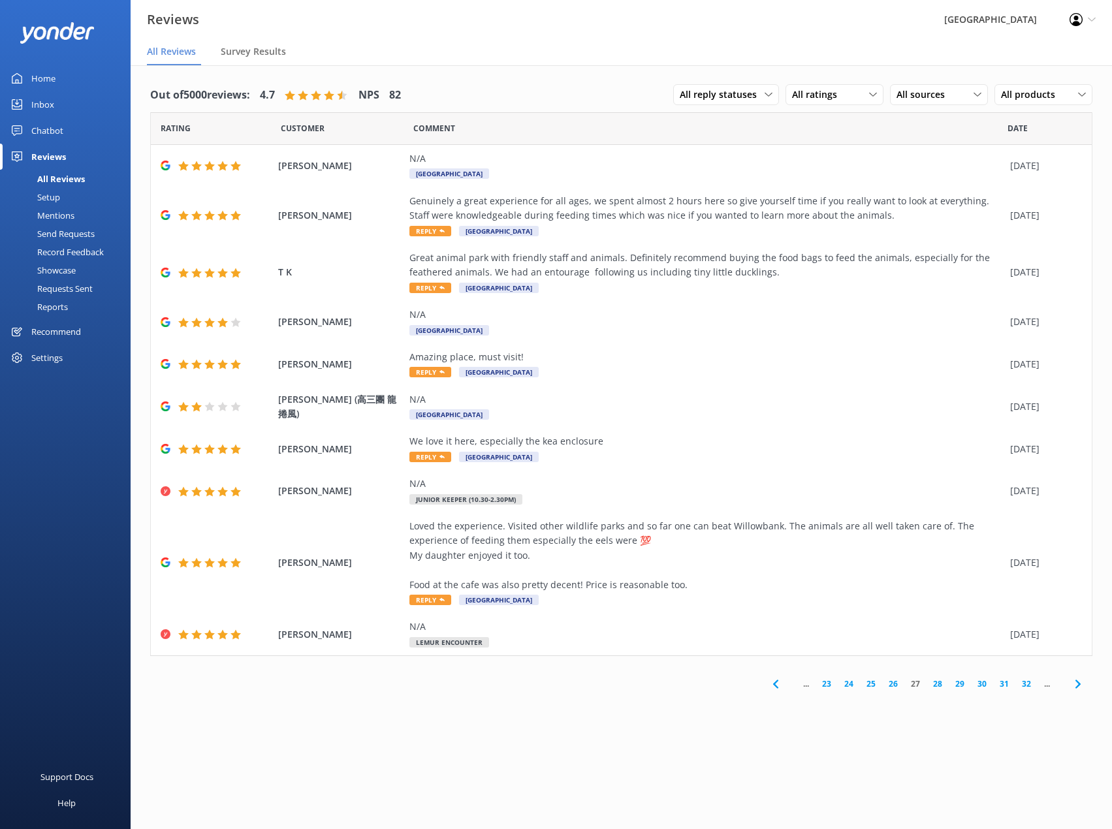
click at [934, 683] on link "28" at bounding box center [937, 684] width 22 height 12
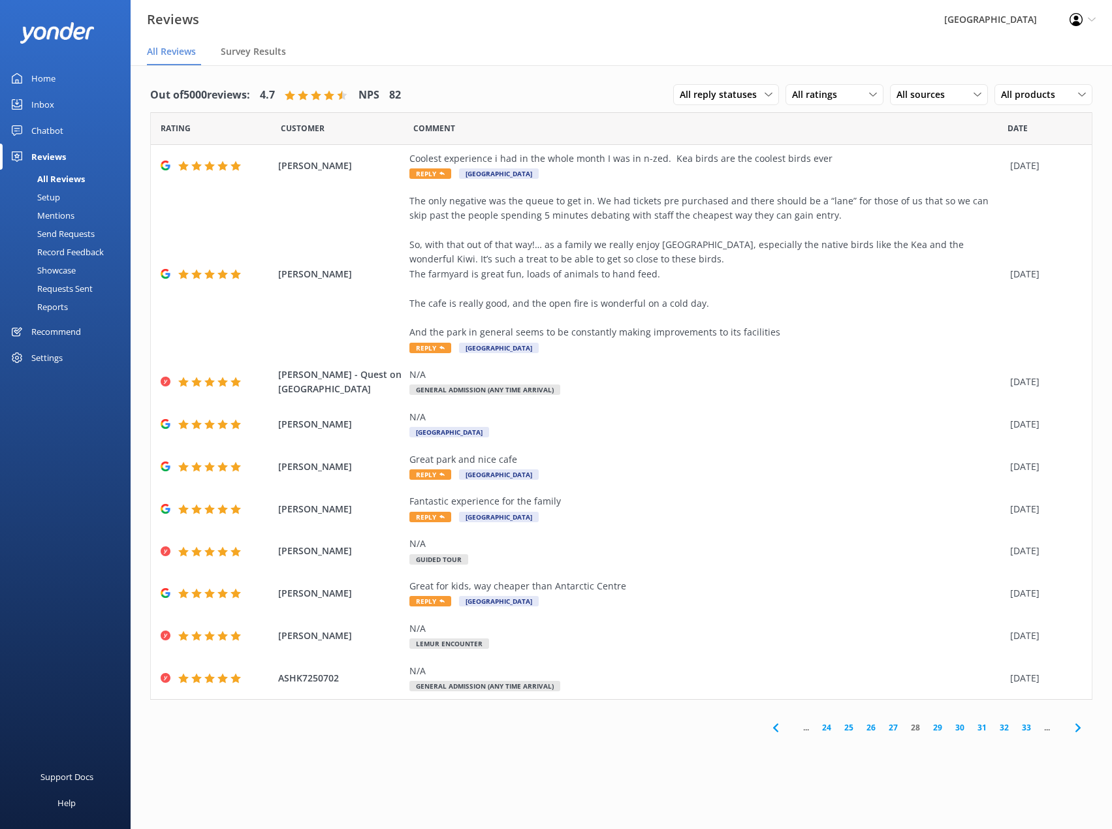
click at [934, 726] on link "29" at bounding box center [937, 727] width 22 height 12
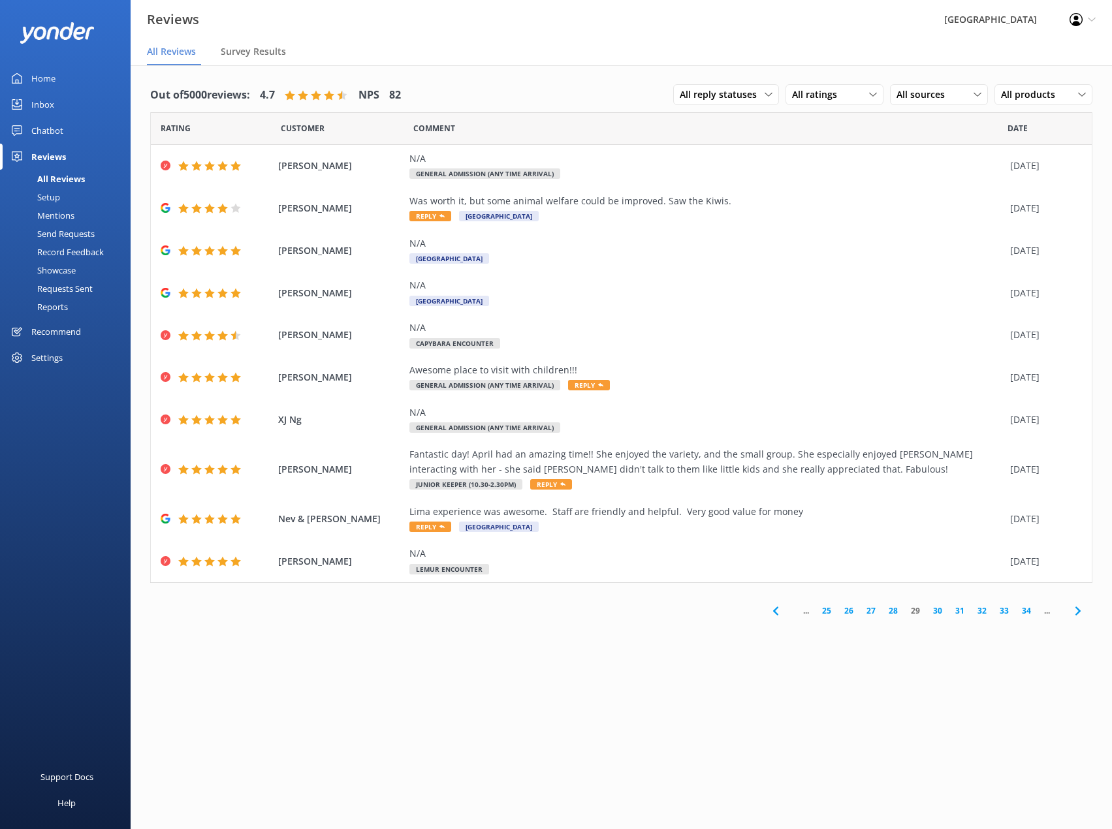
click at [937, 613] on link "30" at bounding box center [937, 610] width 22 height 12
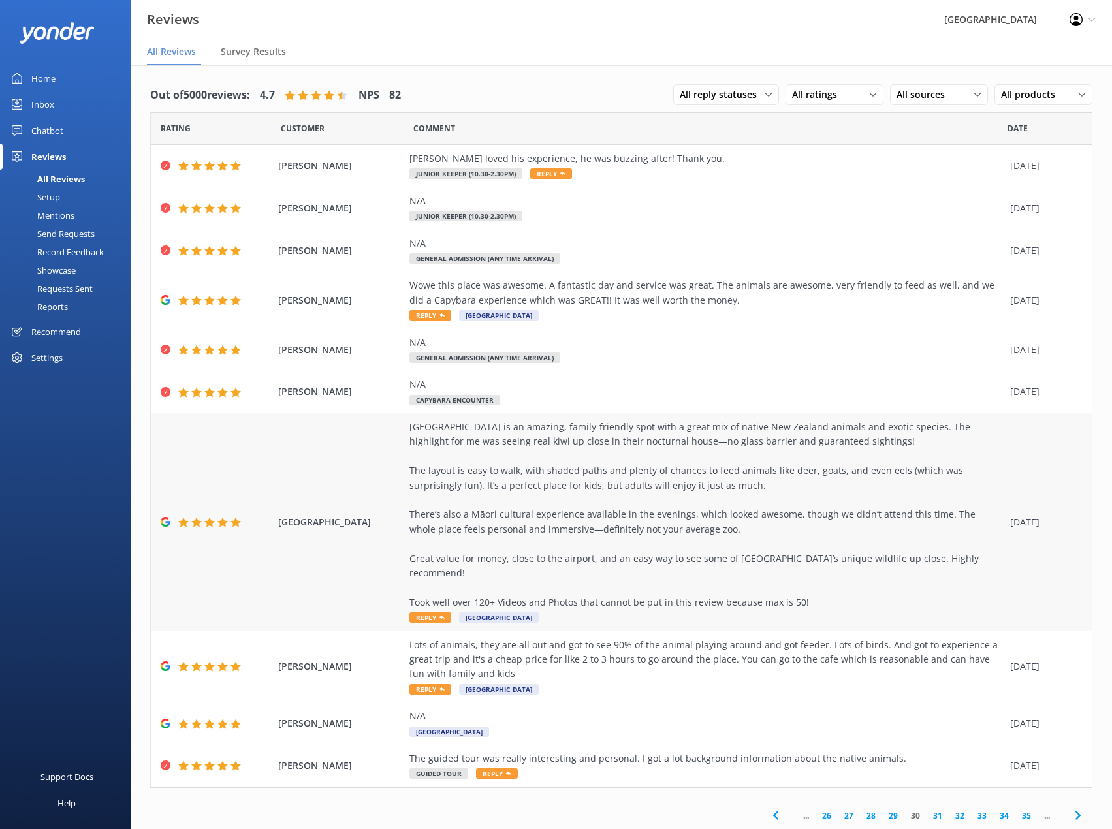
scroll to position [26, 0]
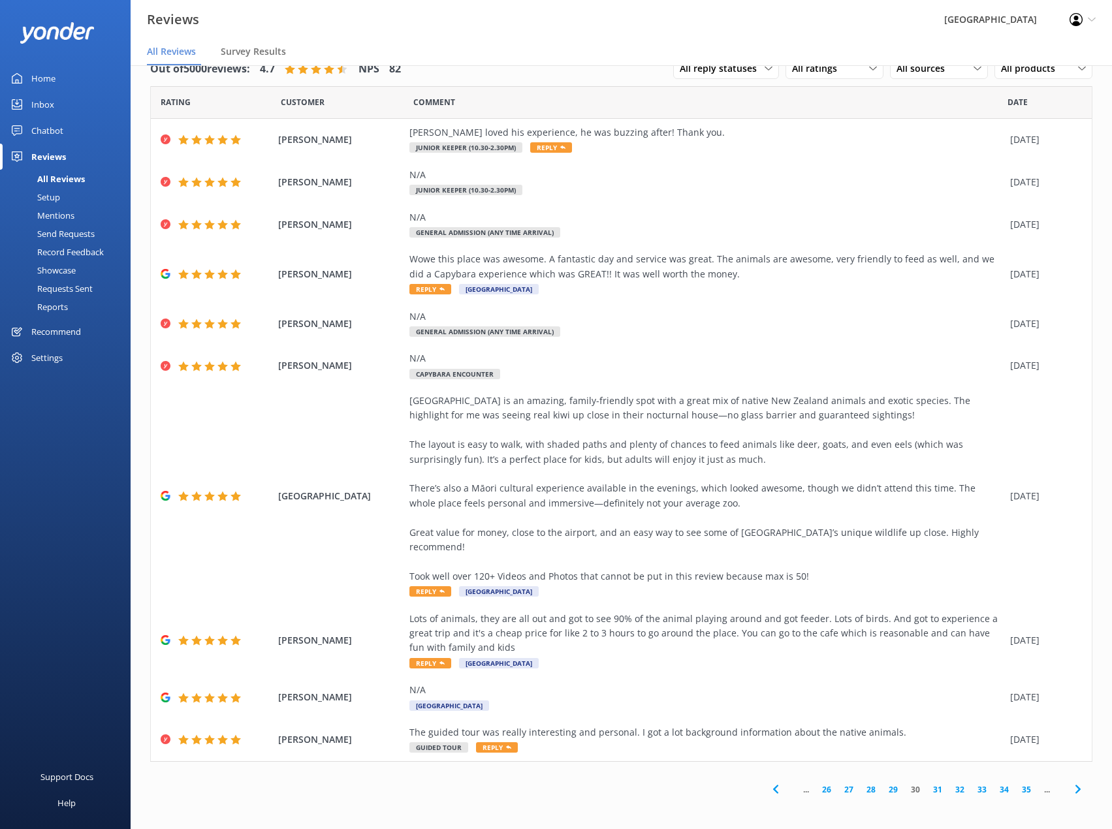
click at [935, 783] on link "31" at bounding box center [937, 789] width 22 height 12
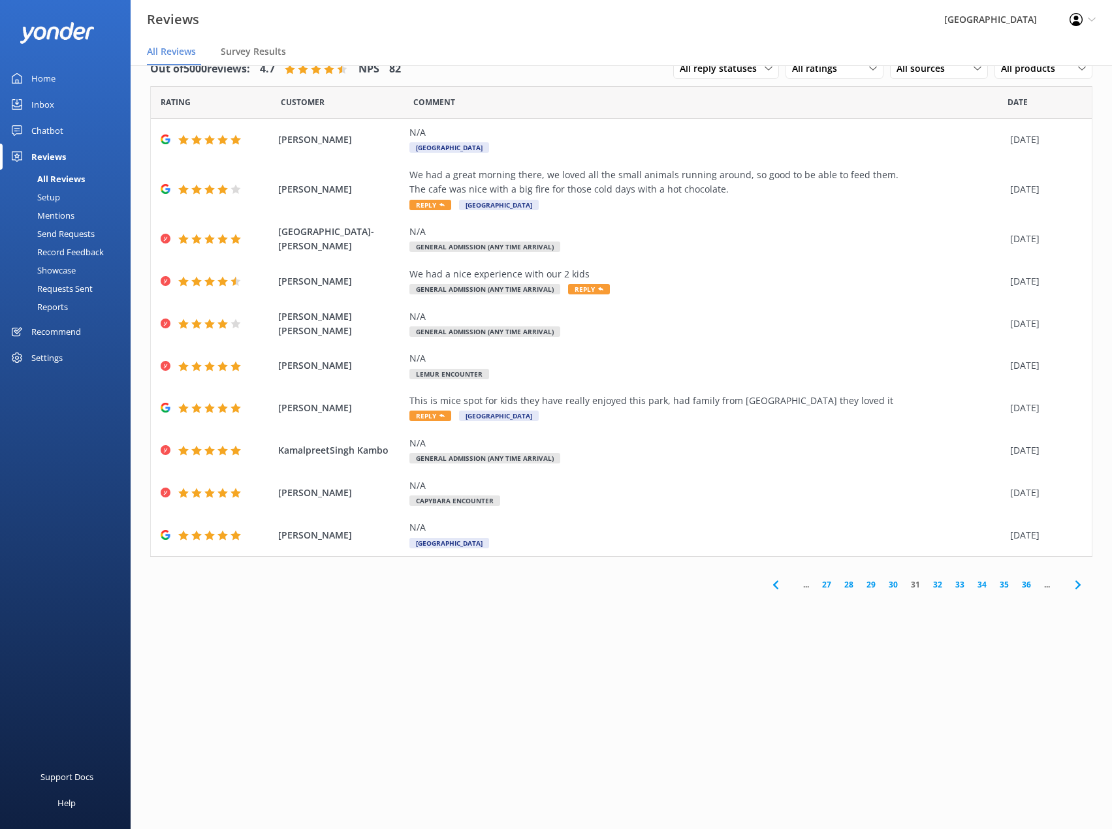
click at [936, 586] on link "32" at bounding box center [937, 584] width 22 height 12
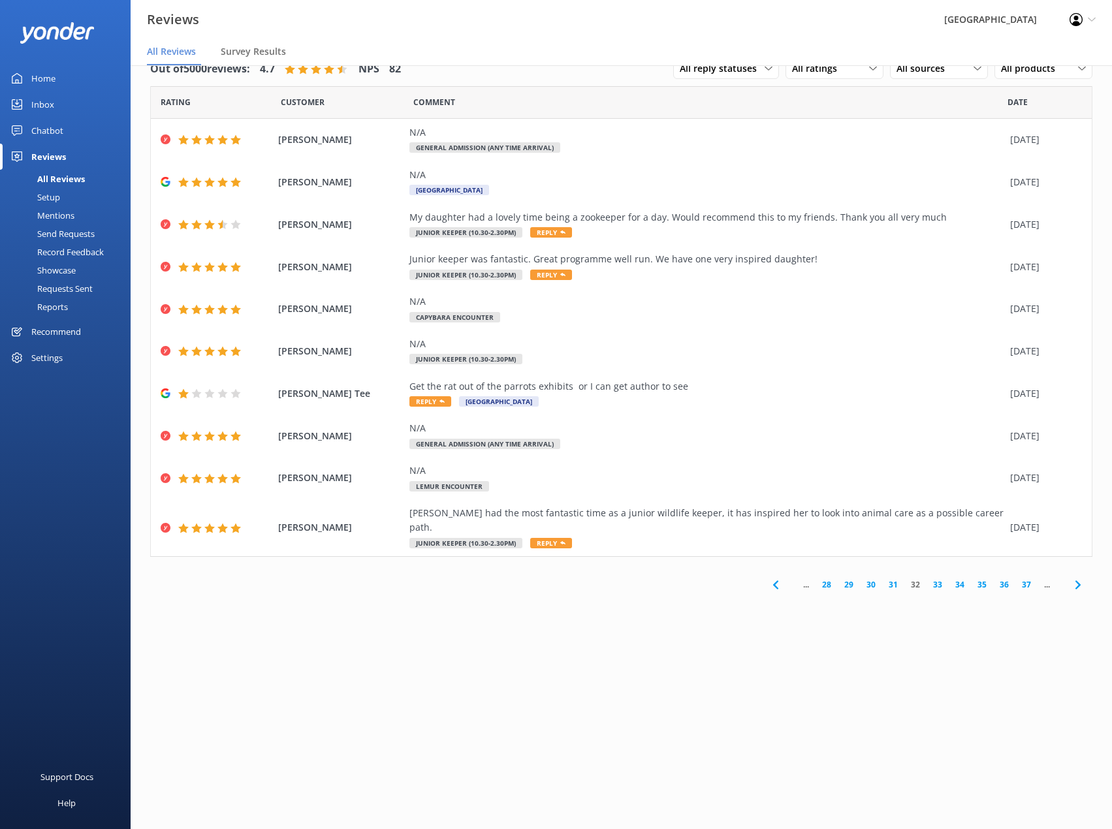
click at [935, 578] on link "33" at bounding box center [937, 584] width 22 height 12
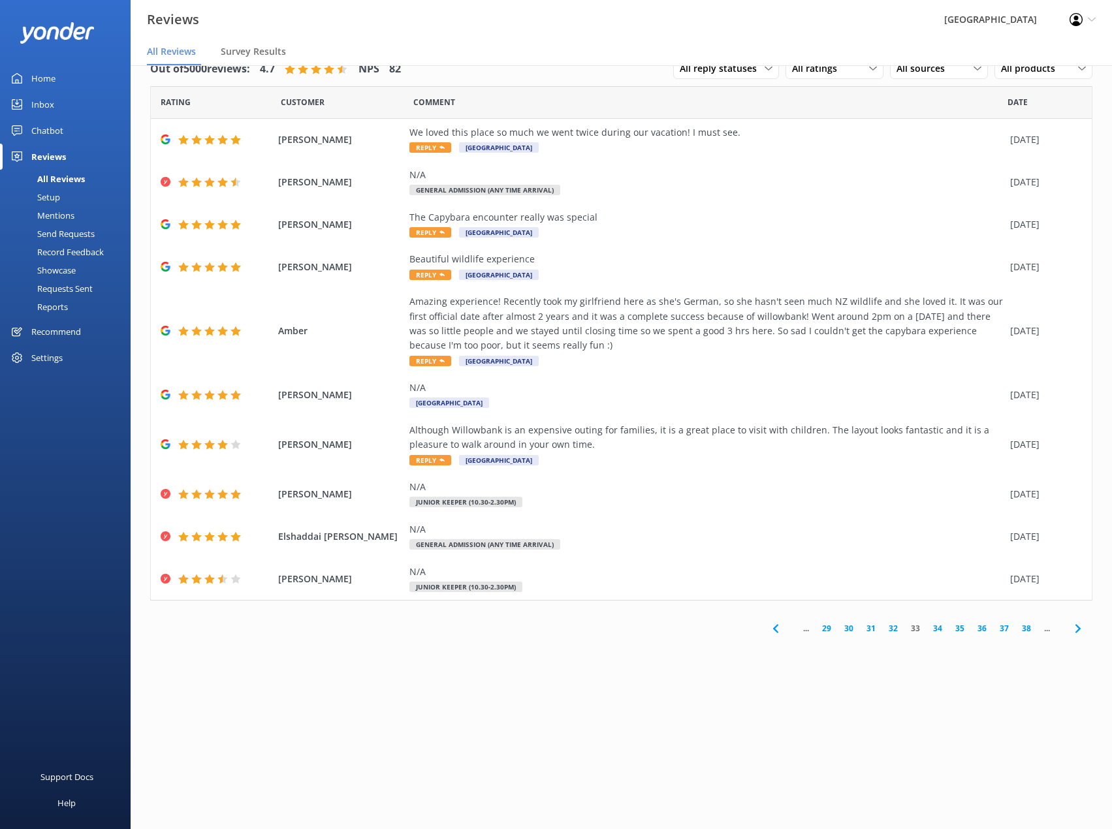
click at [934, 629] on link "34" at bounding box center [937, 628] width 22 height 12
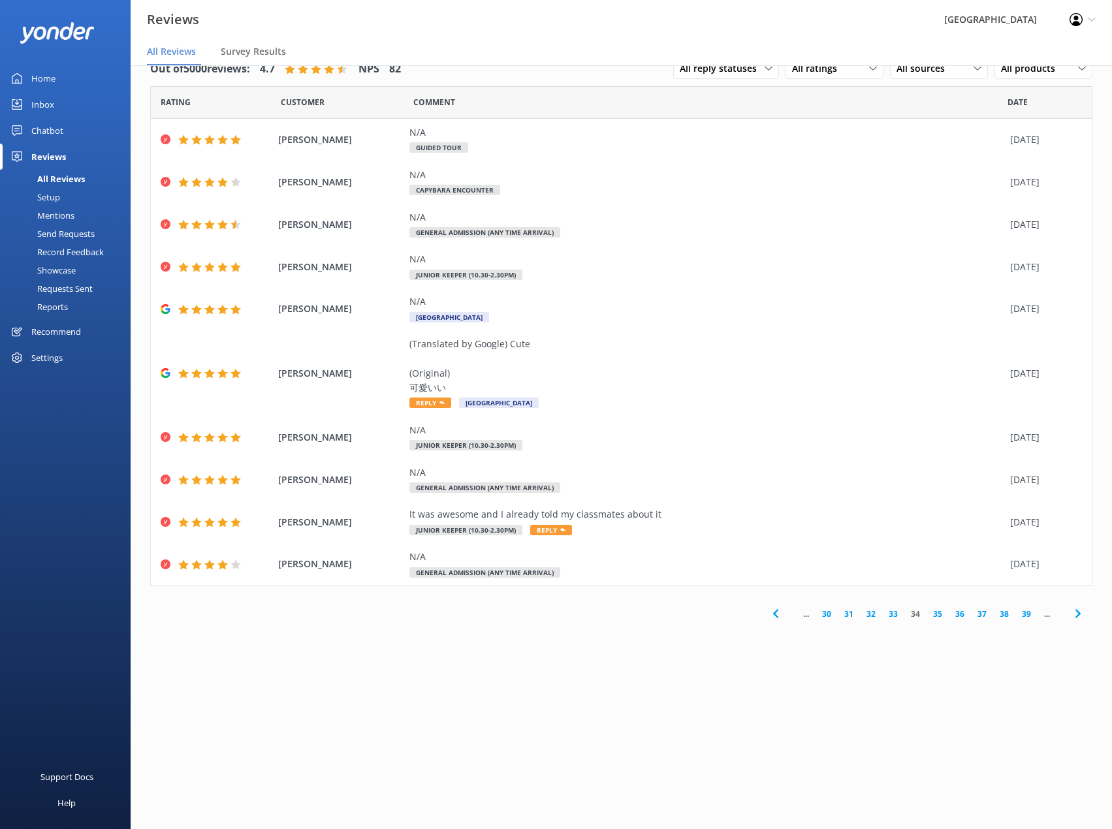
click at [937, 615] on link "35" at bounding box center [937, 614] width 22 height 12
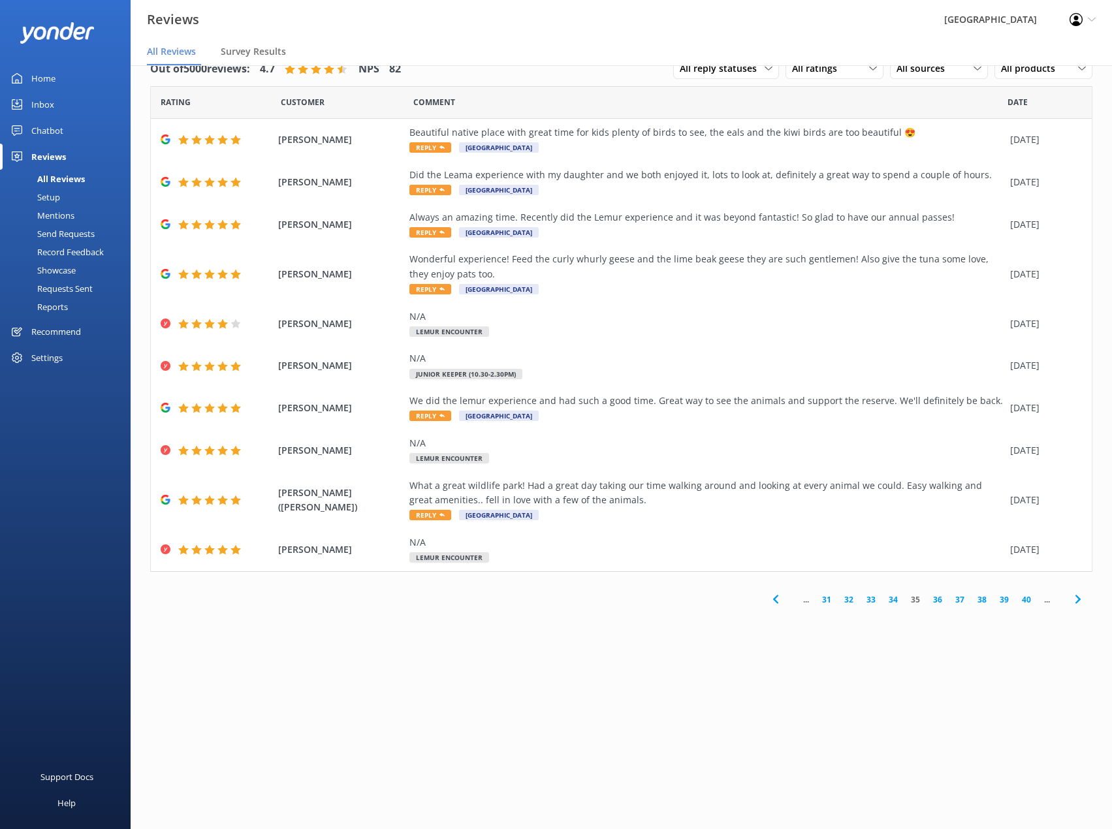
click at [936, 598] on link "36" at bounding box center [937, 599] width 22 height 12
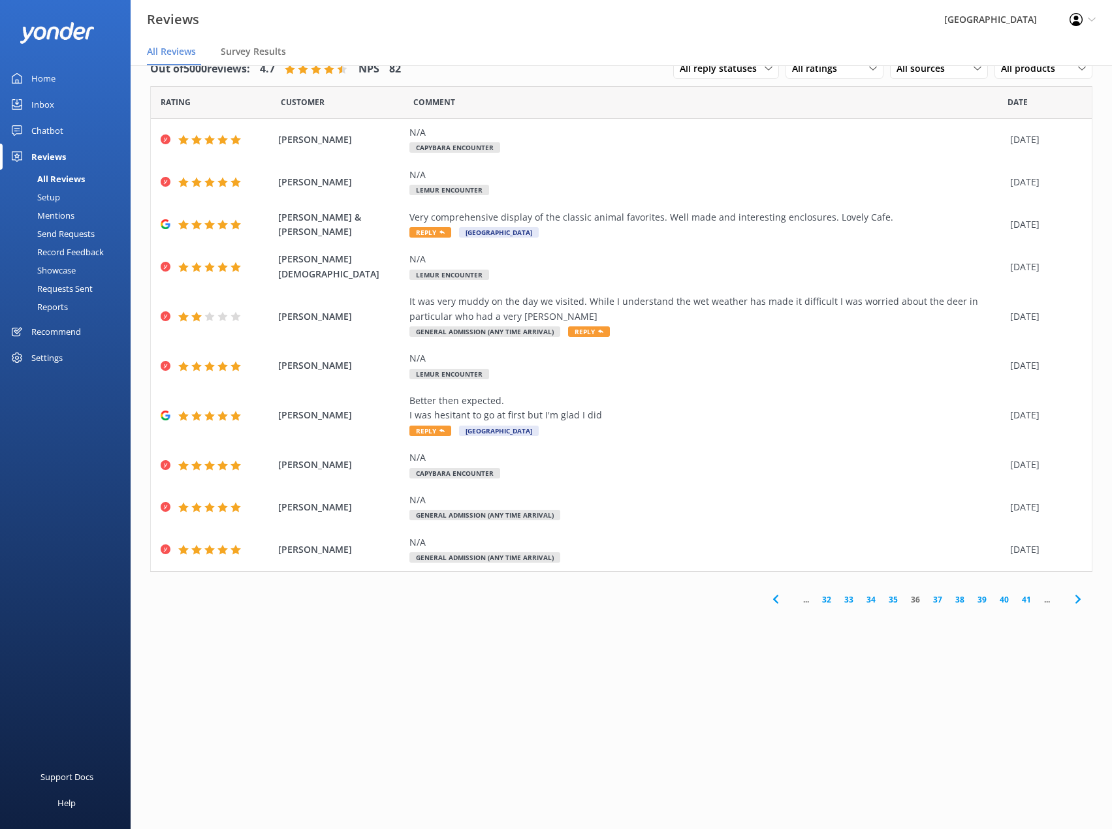
click at [937, 597] on link "37" at bounding box center [937, 599] width 22 height 12
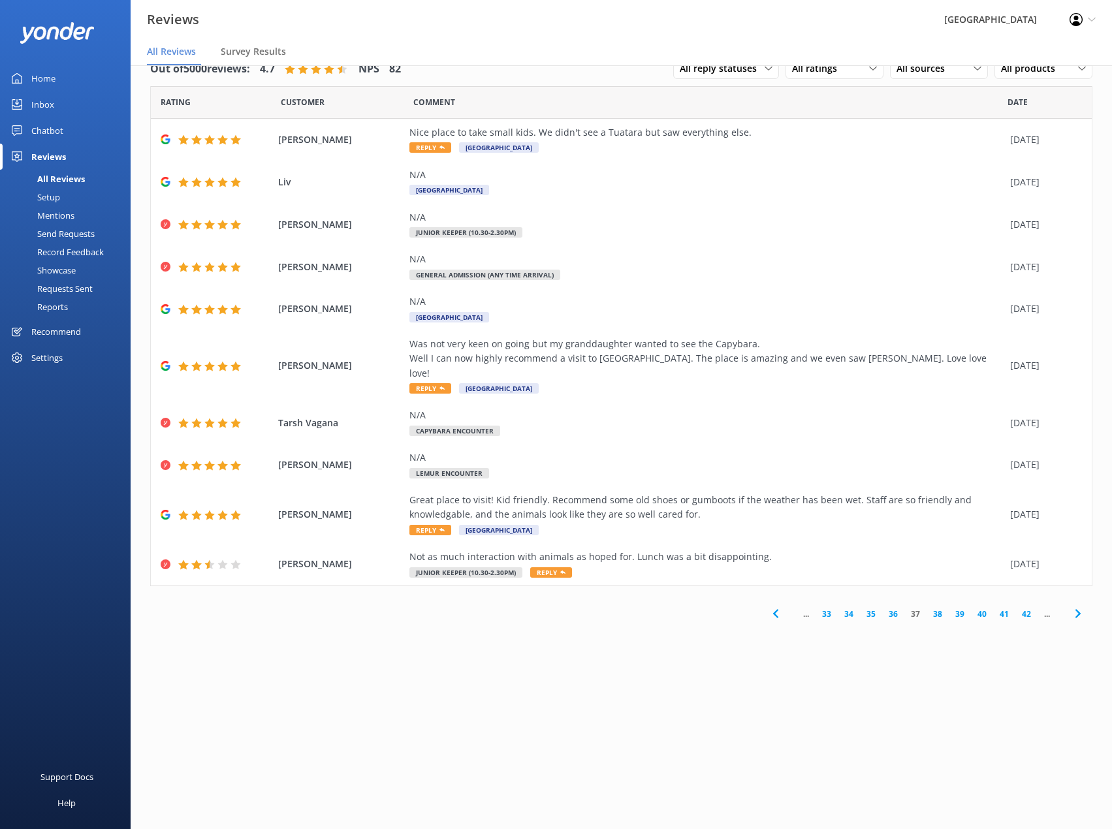
click at [935, 608] on link "38" at bounding box center [937, 614] width 22 height 12
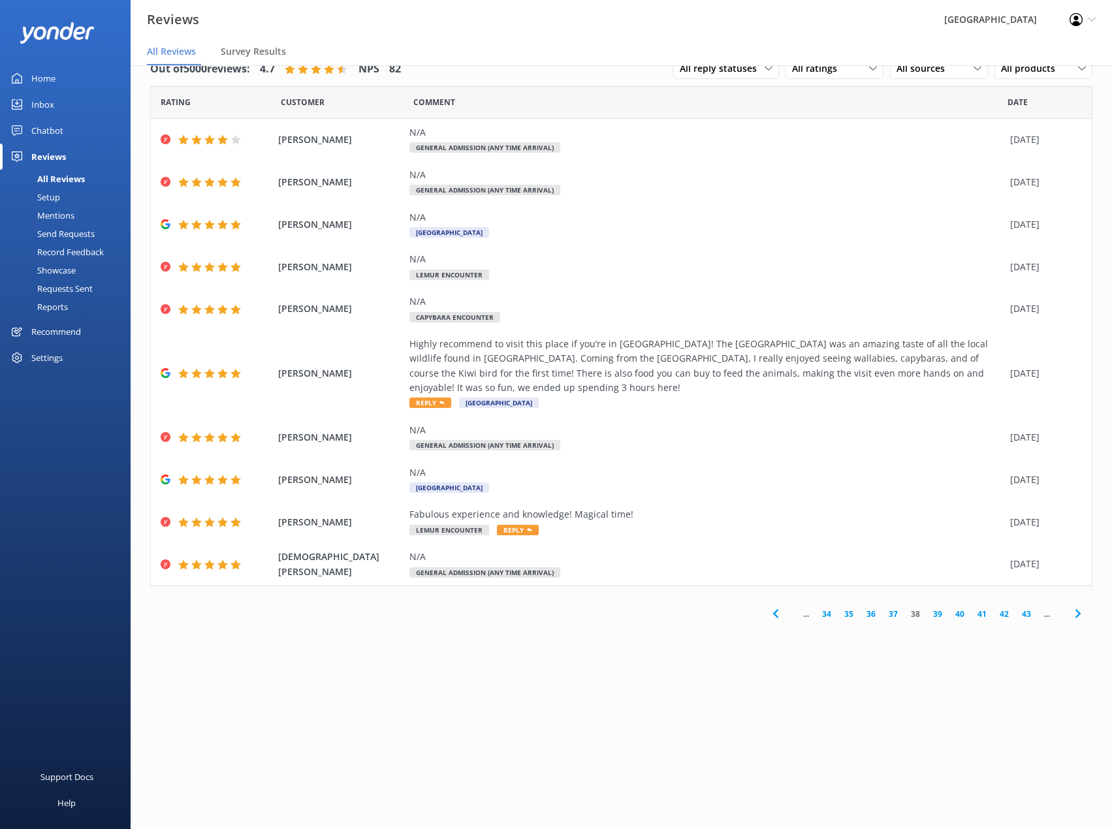
click at [937, 610] on link "39" at bounding box center [937, 614] width 22 height 12
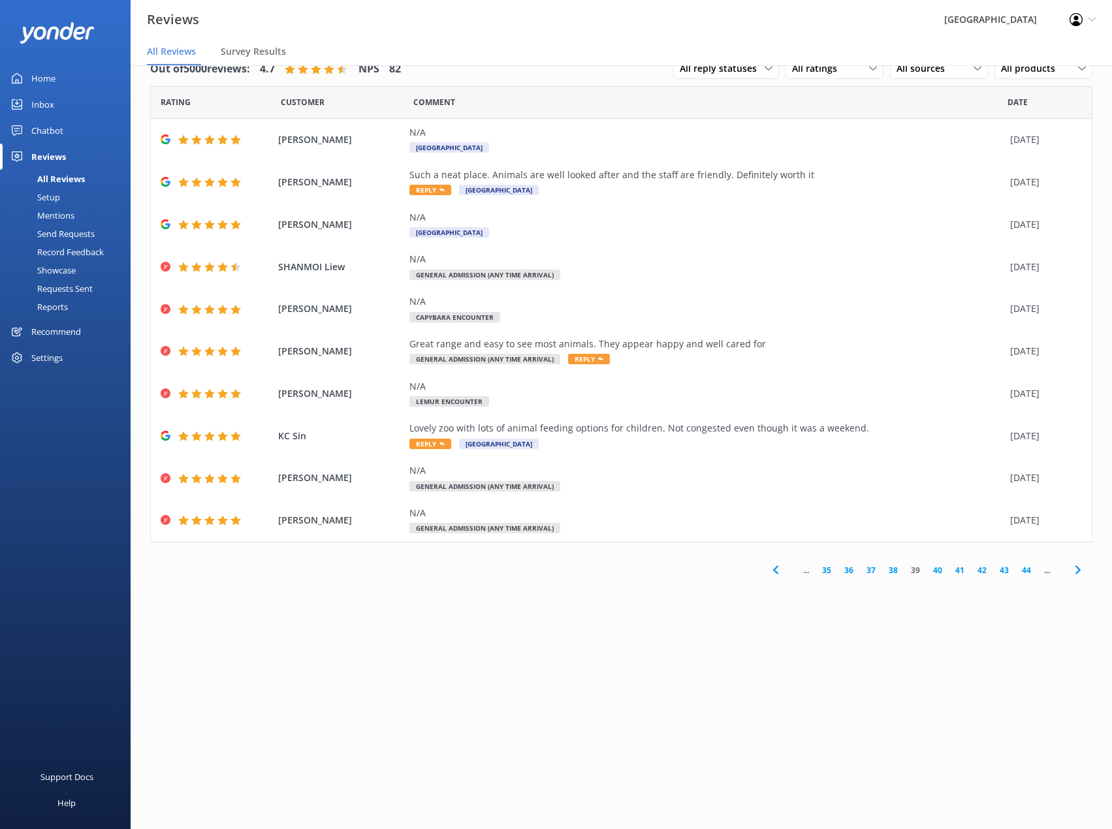
click at [935, 567] on link "40" at bounding box center [937, 570] width 22 height 12
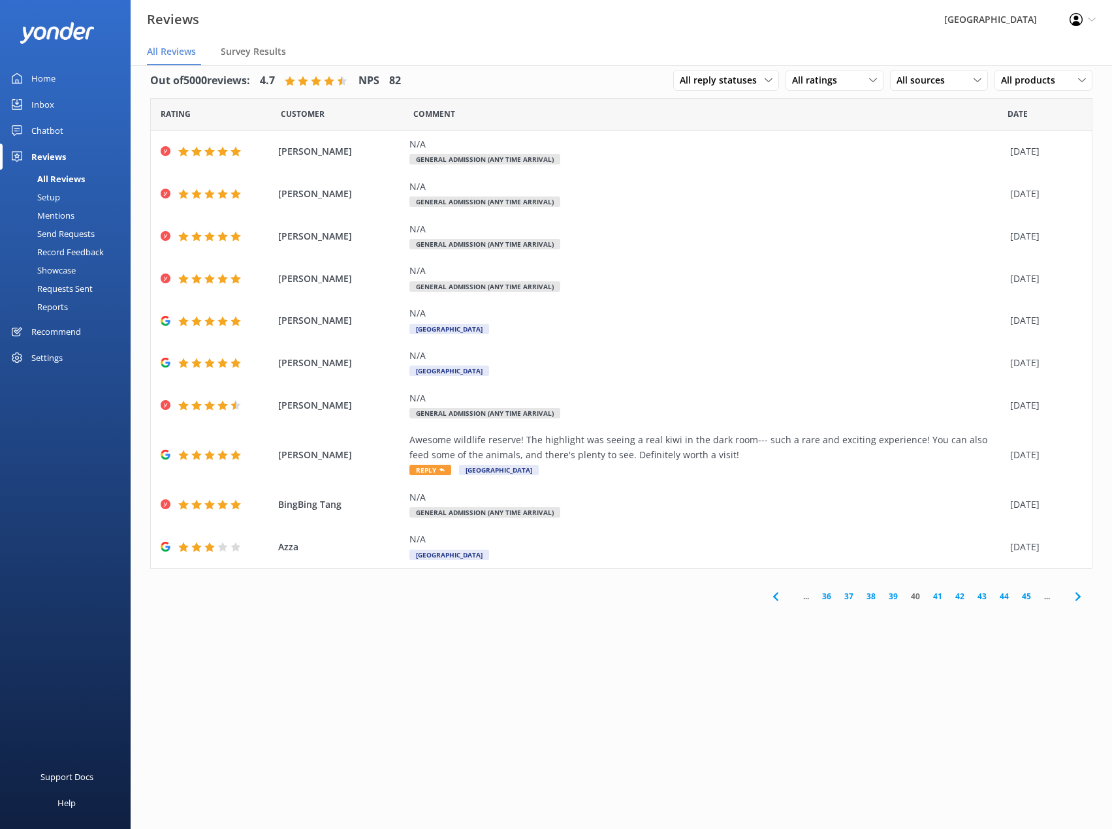
scroll to position [26, 0]
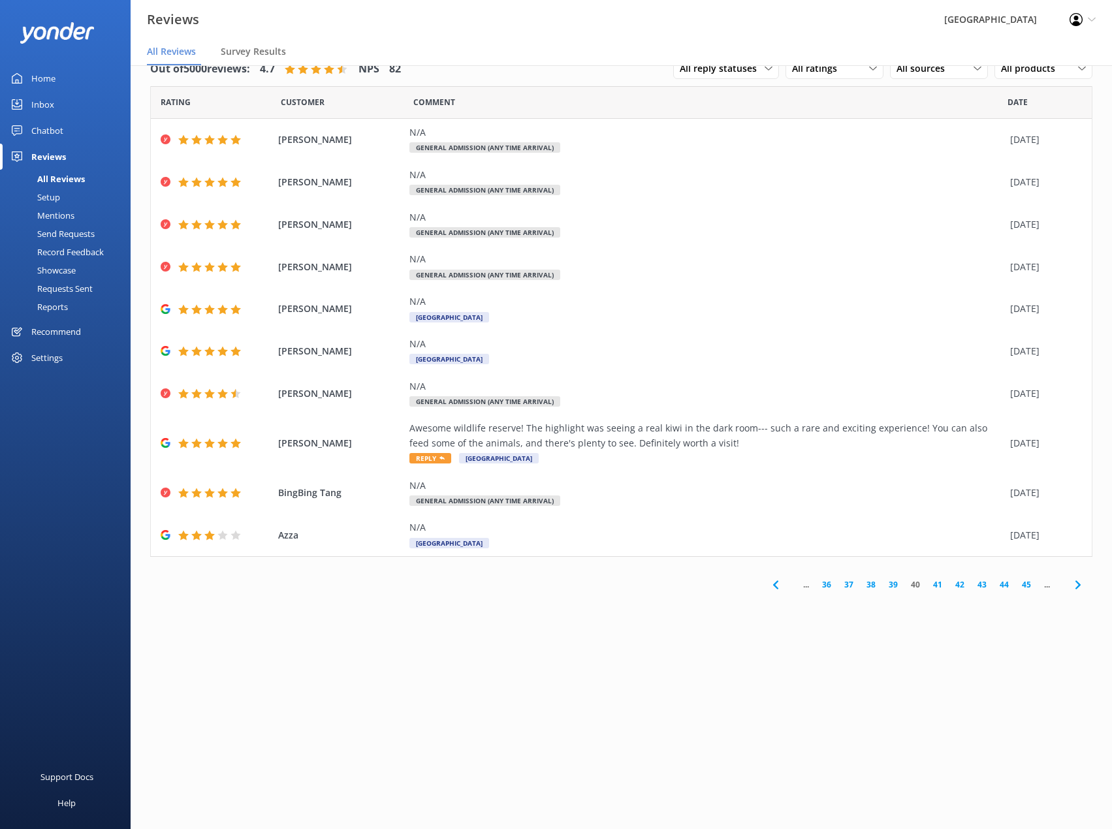
click at [938, 584] on link "41" at bounding box center [937, 584] width 22 height 12
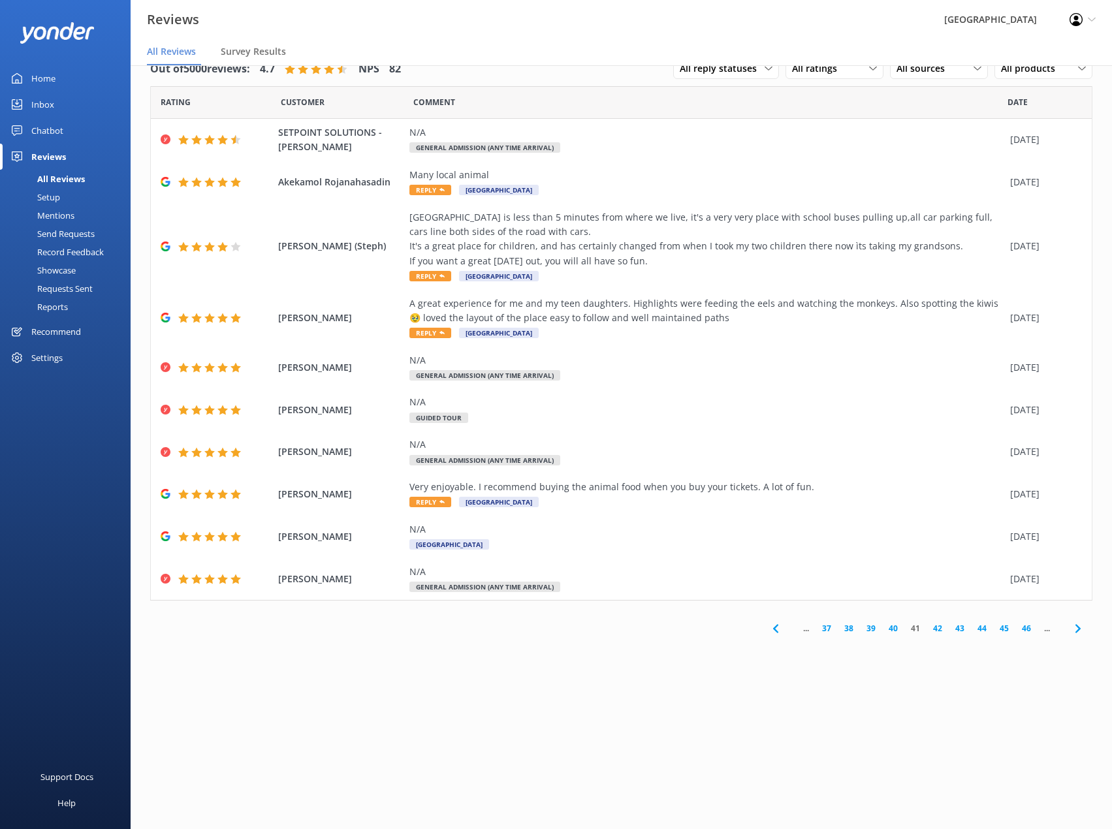
click at [937, 634] on link "42" at bounding box center [937, 628] width 22 height 12
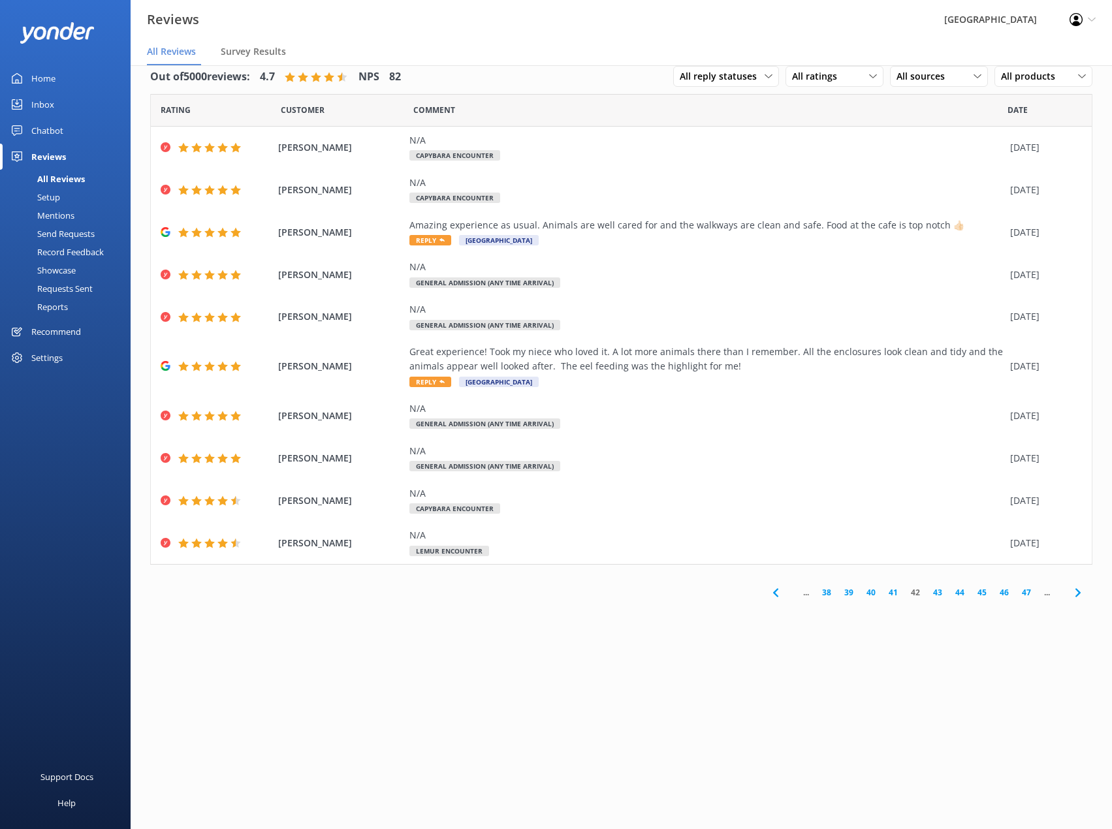
scroll to position [26, 0]
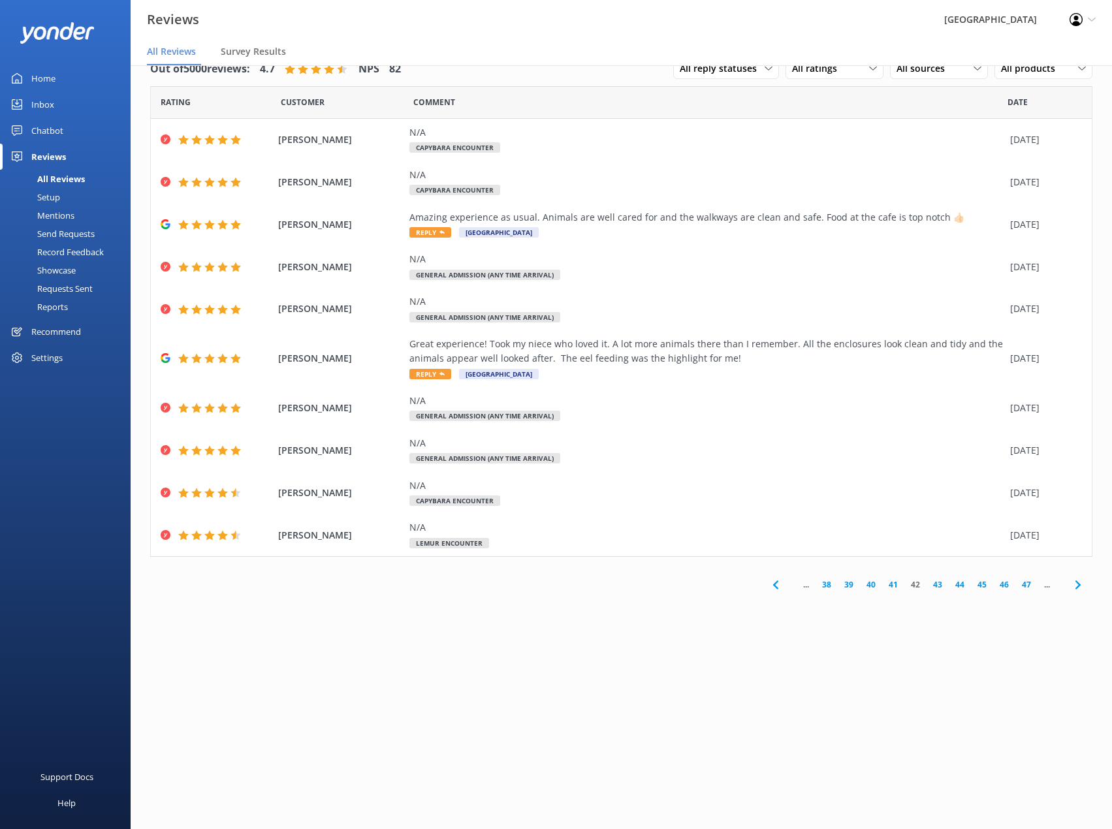
click at [937, 584] on link "43" at bounding box center [937, 584] width 22 height 12
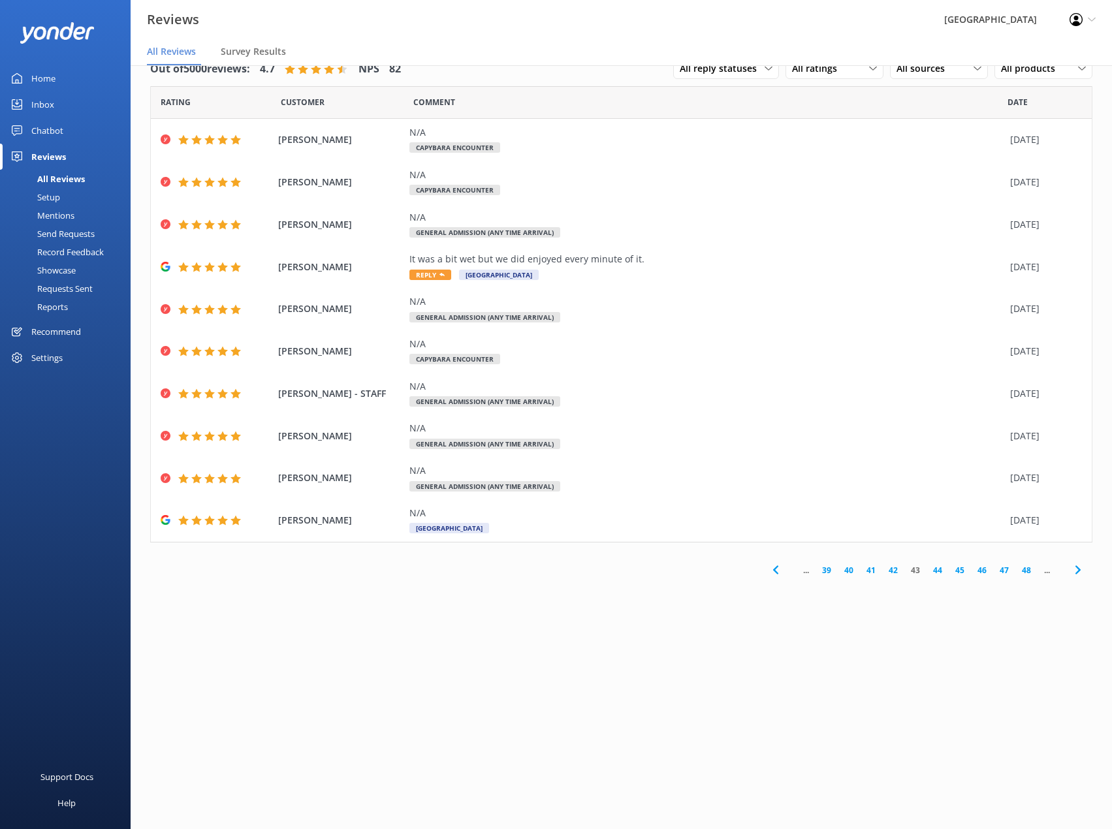
click at [935, 569] on link "44" at bounding box center [937, 570] width 22 height 12
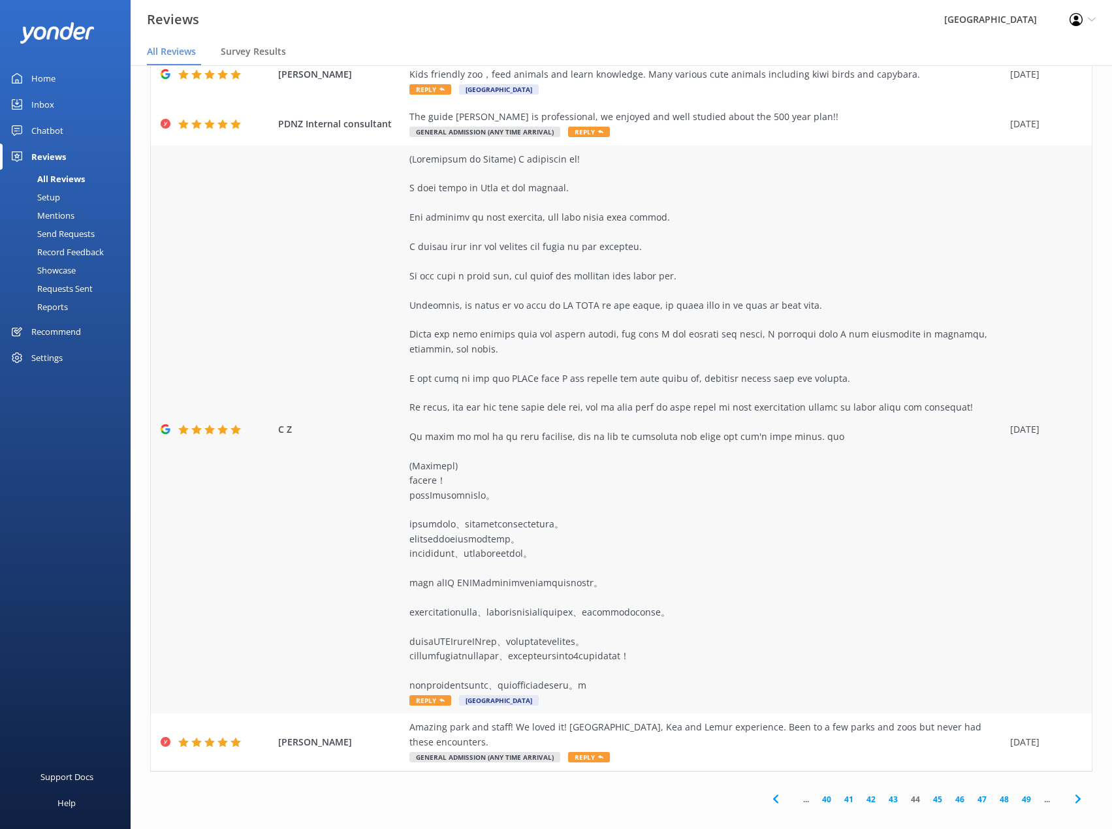
scroll to position [337, 0]
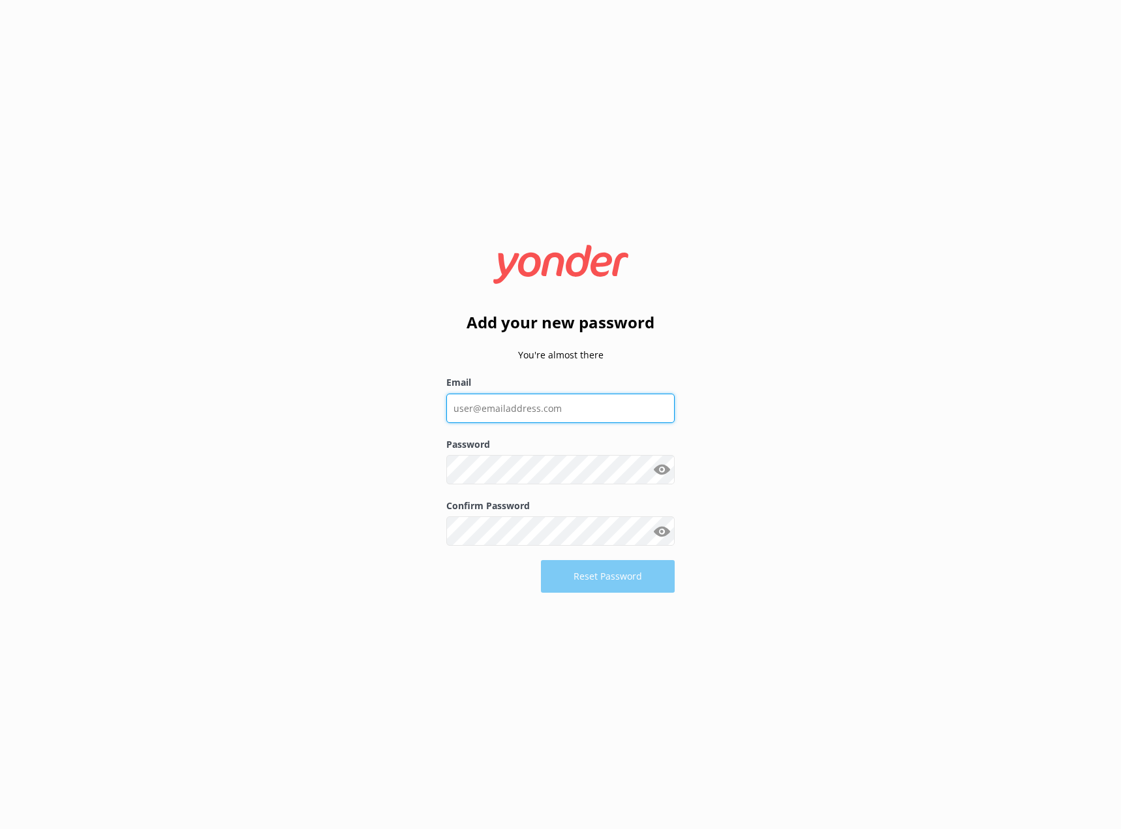
click at [556, 410] on input "Email" at bounding box center [560, 408] width 228 height 29
type input "[EMAIL_ADDRESS][DOMAIN_NAME]"
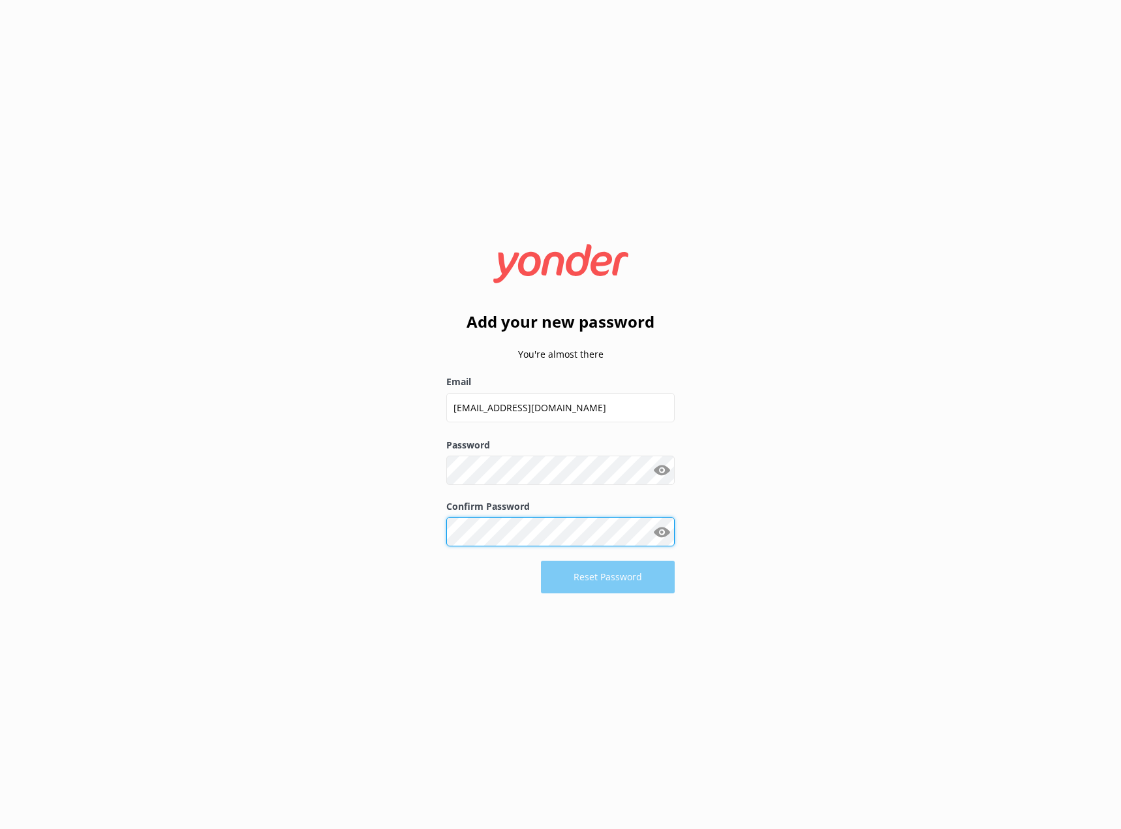
click at [349, 546] on div "Add your new password You're almost there Email [EMAIL_ADDRESS][DOMAIN_NAME] Pa…" at bounding box center [560, 414] width 1121 height 829
click at [672, 576] on button "Reset Password" at bounding box center [608, 577] width 134 height 33
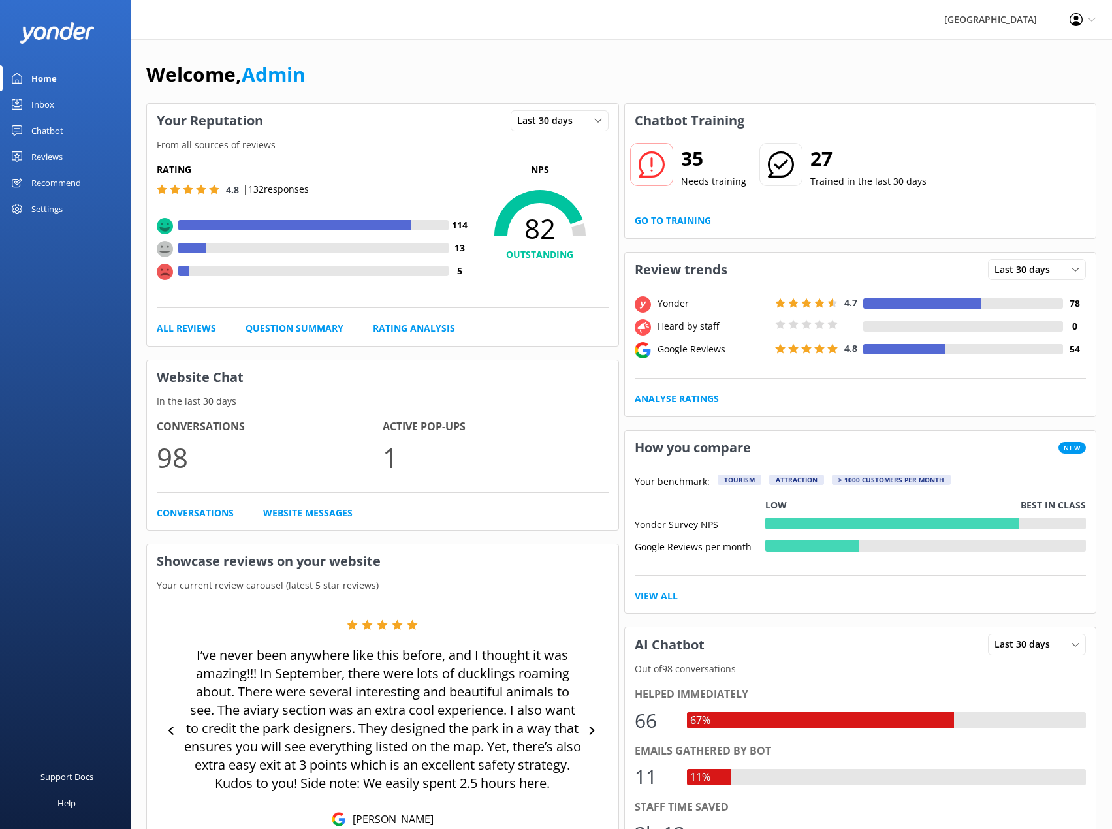
click at [1086, 21] on div "Profile Settings Logout" at bounding box center [1082, 19] width 59 height 39
click at [745, 69] on div "Welcome, Admin" at bounding box center [621, 81] width 950 height 44
click at [32, 108] on div "Inbox" at bounding box center [42, 104] width 23 height 26
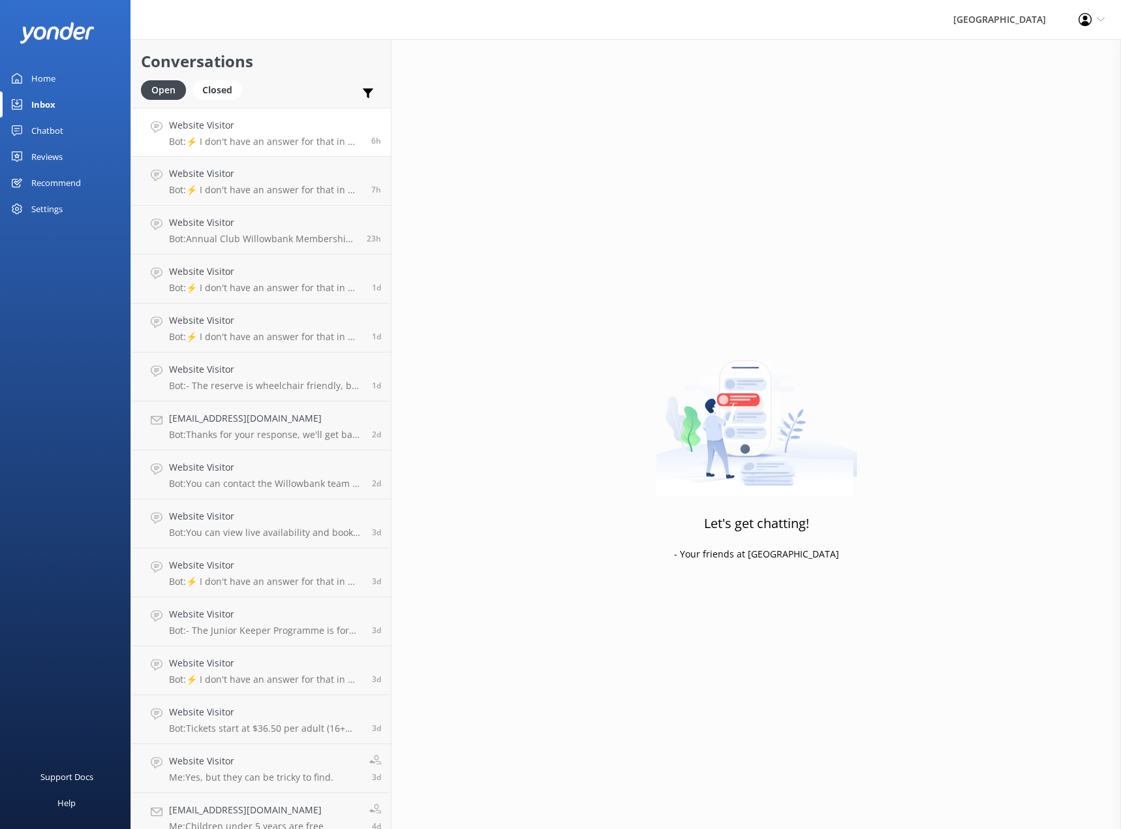
click at [198, 128] on h4 "Website Visitor" at bounding box center [265, 125] width 193 height 14
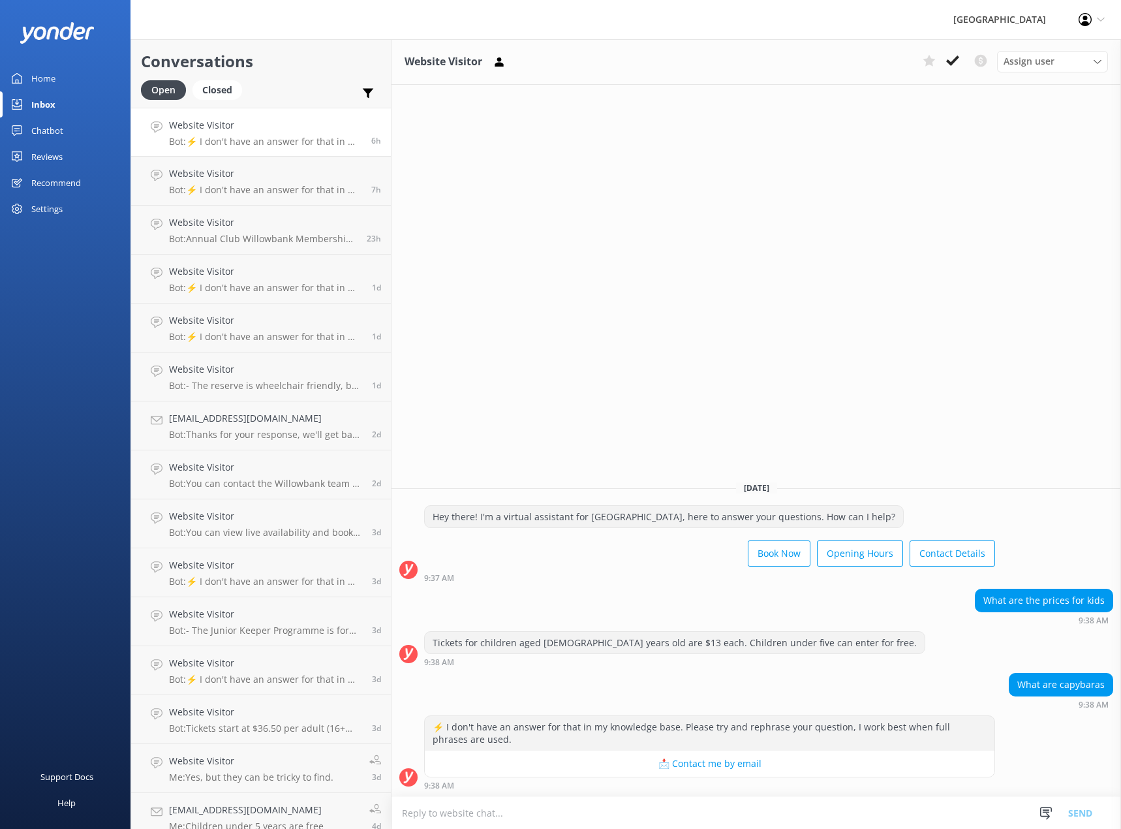
click at [56, 67] on link "Home" at bounding box center [65, 78] width 131 height 26
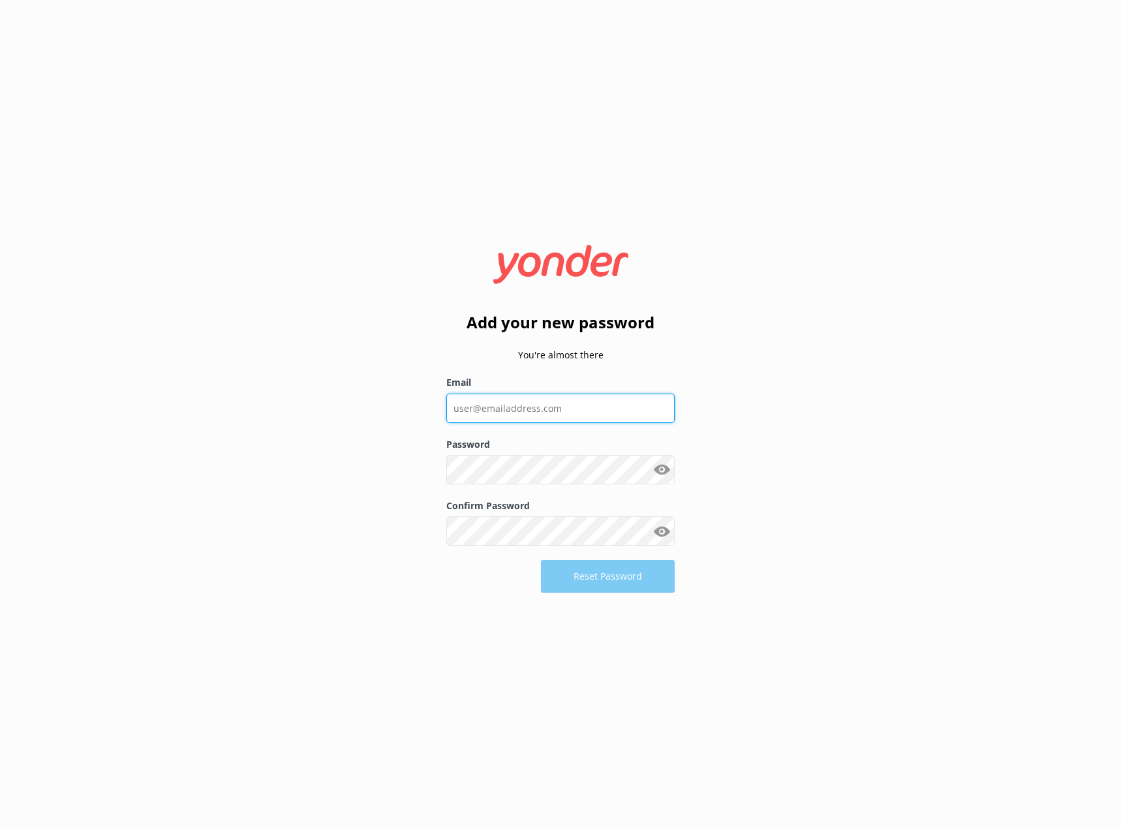
click at [488, 412] on input "Email" at bounding box center [560, 408] width 228 height 29
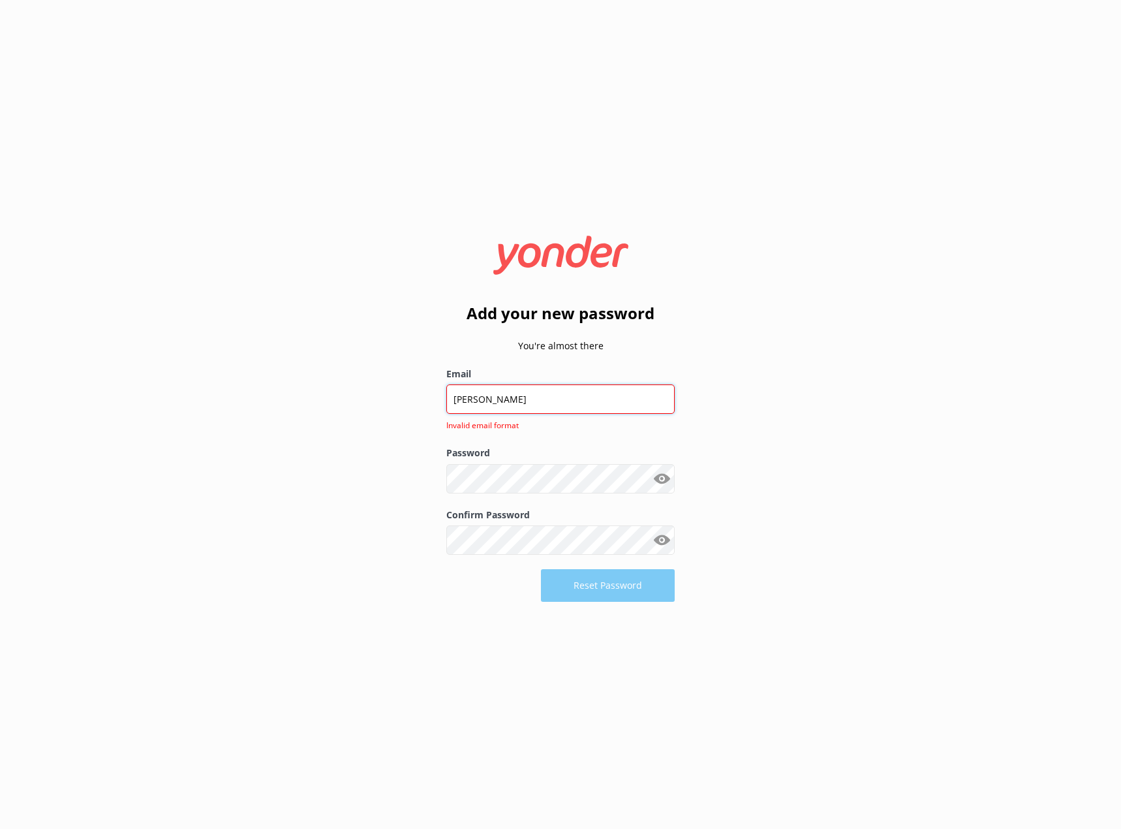
click at [563, 392] on input "leanne" at bounding box center [560, 398] width 228 height 29
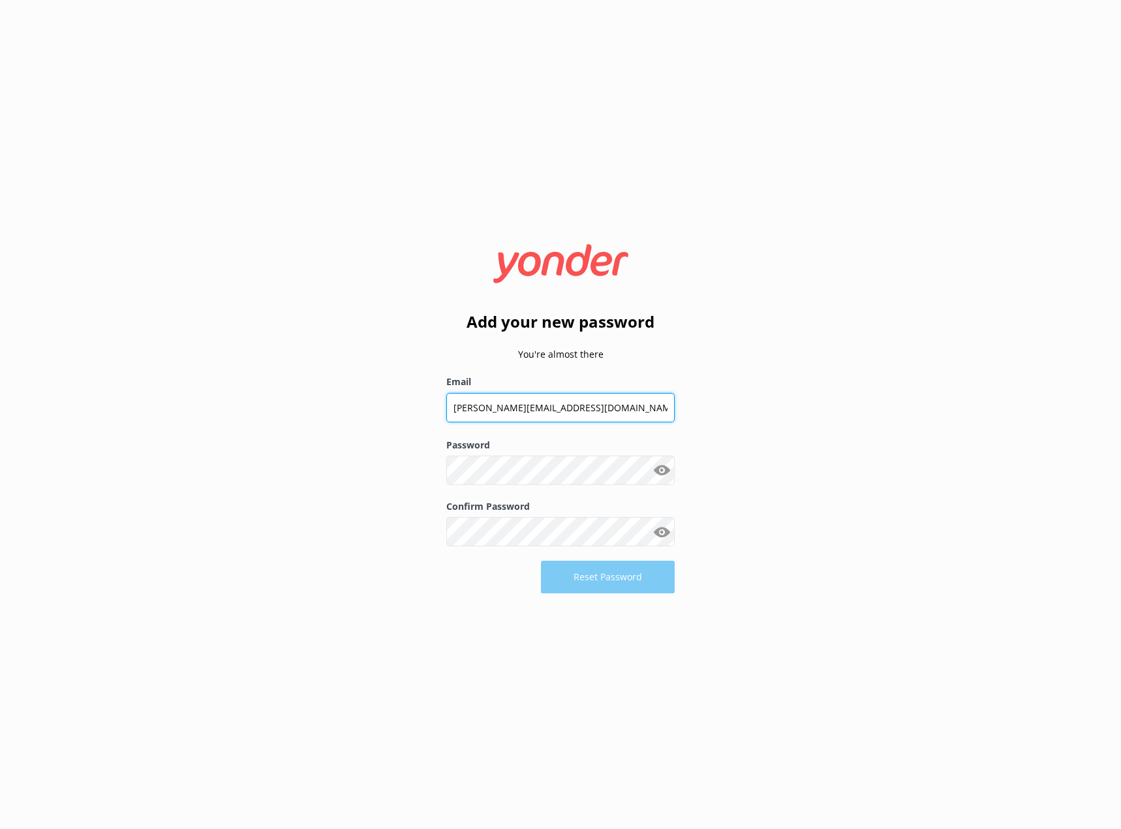
type input "leanne@willowbank.co.nz"
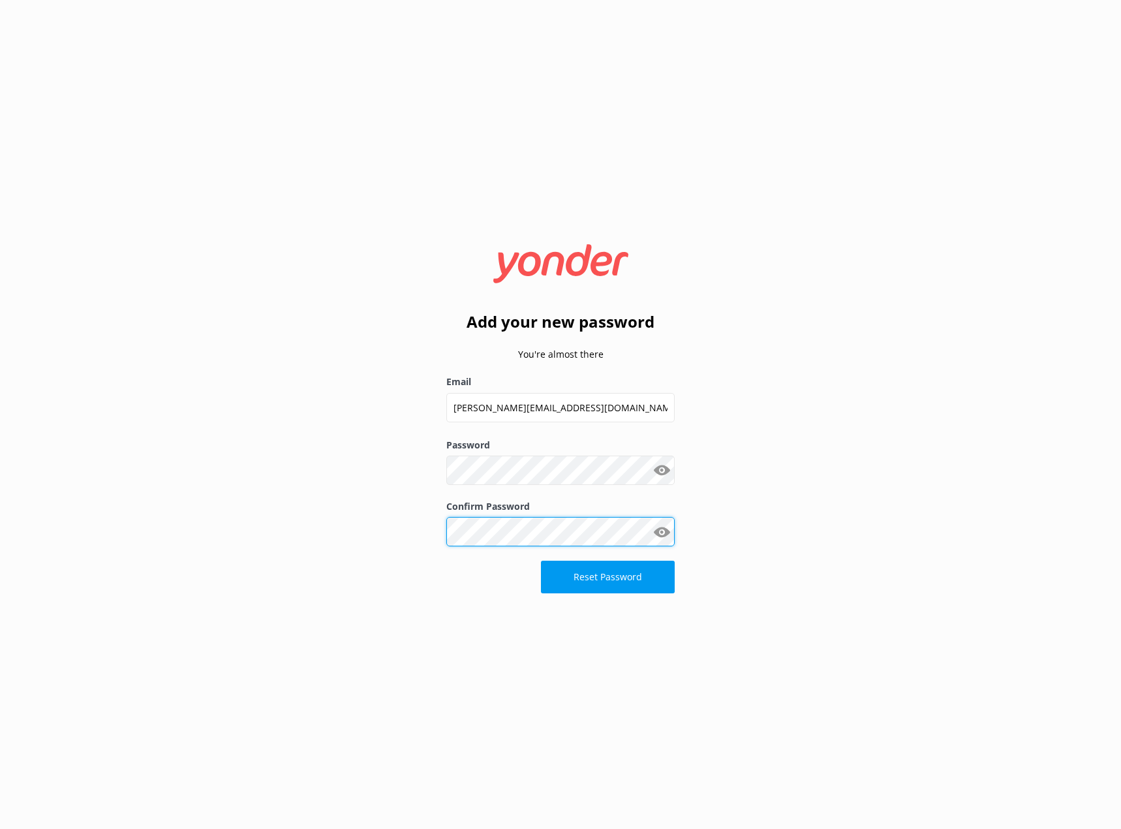
click button "Reset Password" at bounding box center [608, 577] width 134 height 33
